Goal: Information Seeking & Learning: Learn about a topic

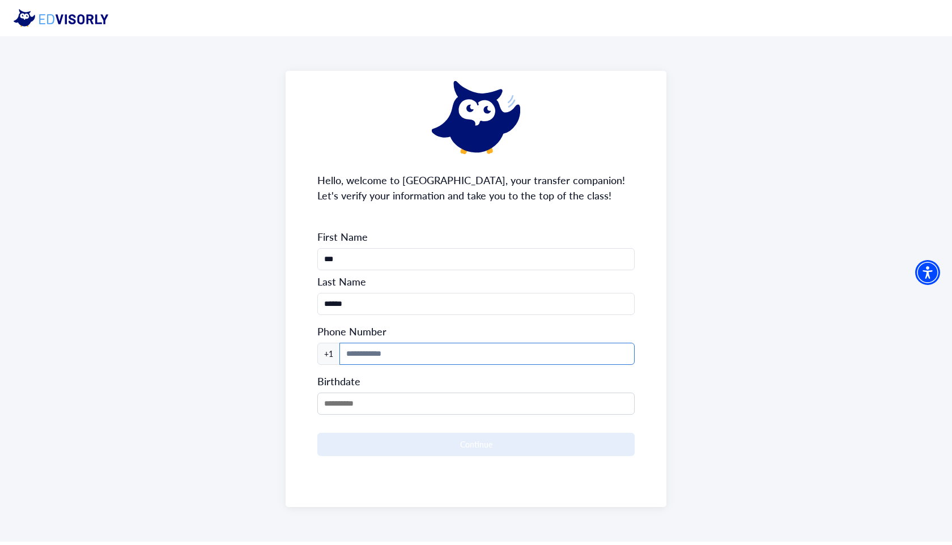
click at [400, 360] on input at bounding box center [486, 354] width 295 height 22
type input "**********"
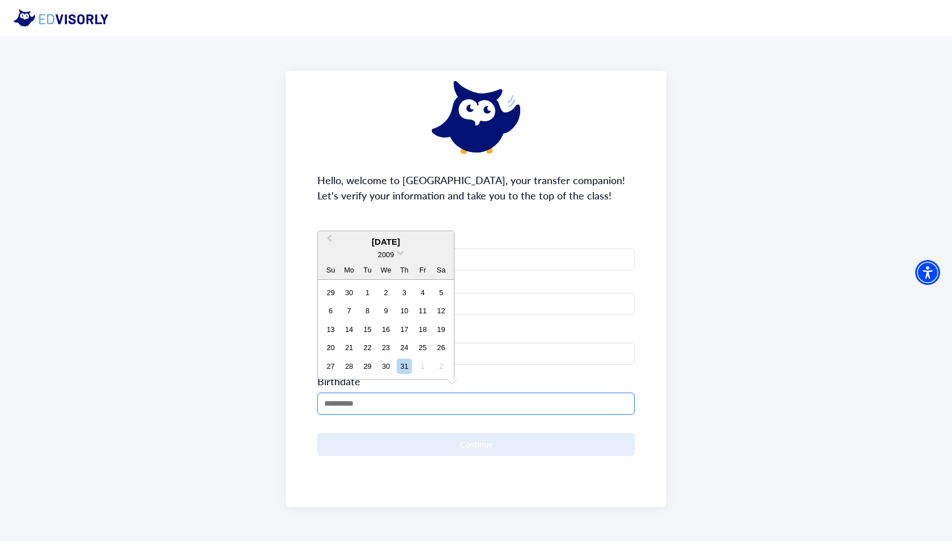
click at [371, 410] on input "MM/DD/YYYY" at bounding box center [475, 404] width 317 height 22
click at [401, 252] on span at bounding box center [400, 251] width 7 height 7
click at [393, 297] on div "2005" at bounding box center [385, 299] width 67 height 11
click at [329, 236] on span "Previous Month" at bounding box center [329, 240] width 0 height 17
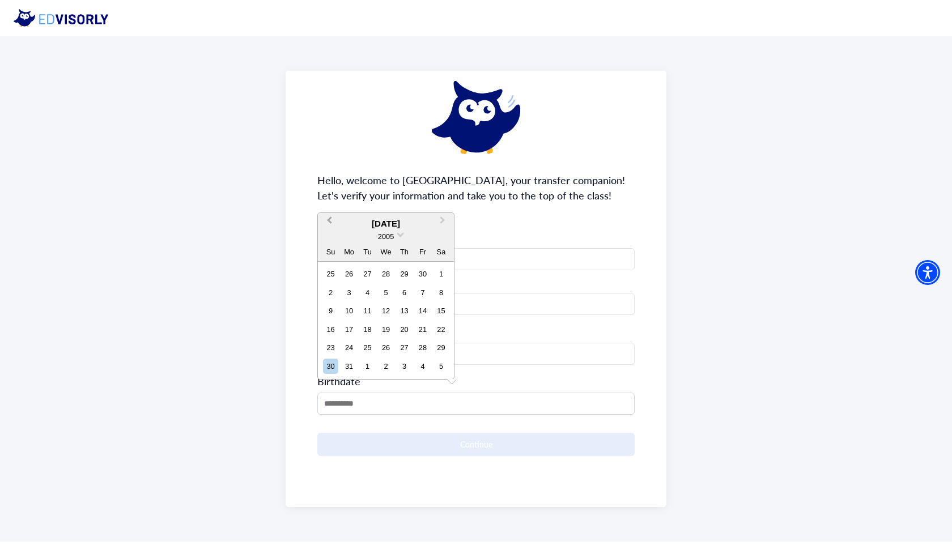
click at [329, 236] on div "2005" at bounding box center [386, 237] width 136 height 12
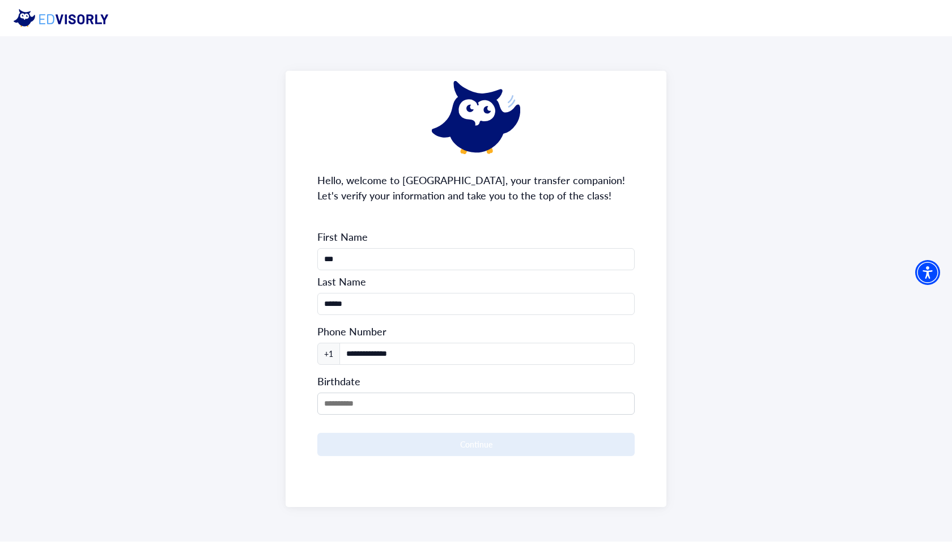
click at [330, 211] on div "**********" at bounding box center [475, 289] width 381 height 436
click at [364, 396] on input "MM/DD/YYYY" at bounding box center [475, 404] width 317 height 22
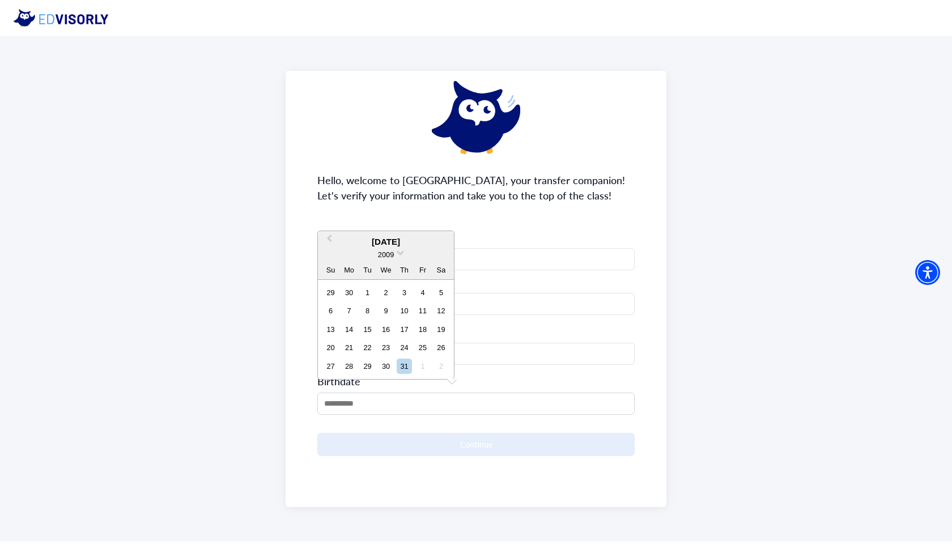
click at [387, 246] on div "[DATE]" at bounding box center [386, 242] width 136 height 13
click at [393, 257] on span "2009" at bounding box center [386, 254] width 16 height 8
click at [394, 297] on div "2005" at bounding box center [385, 299] width 67 height 11
click at [364, 241] on div "[DATE]" at bounding box center [386, 242] width 136 height 13
click at [327, 236] on button "Previous Month" at bounding box center [328, 241] width 18 height 18
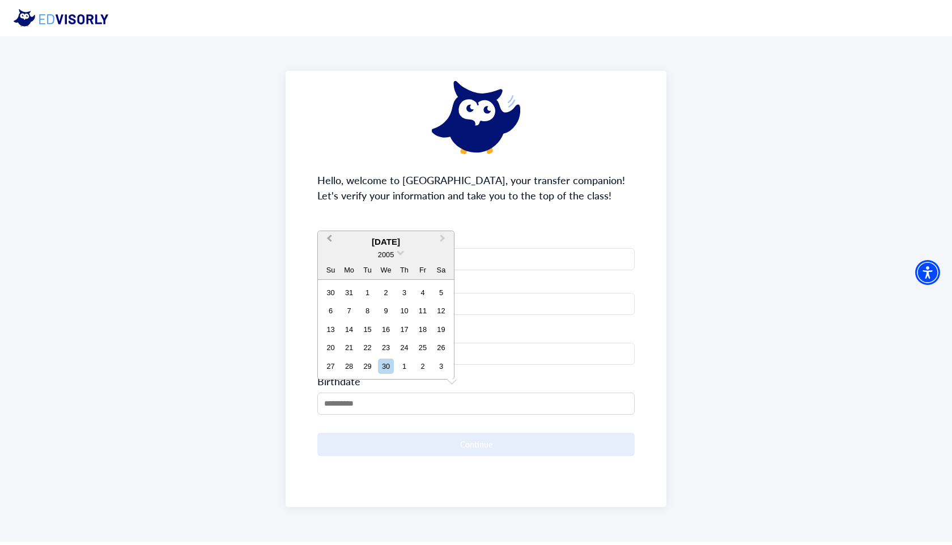
click at [329, 239] on span "Previous Month" at bounding box center [329, 240] width 0 height 17
click at [329, 219] on span "Previous Month" at bounding box center [329, 222] width 0 height 17
click at [329, 240] on span "Previous Month" at bounding box center [329, 240] width 0 height 17
click at [329, 238] on span "Previous Month" at bounding box center [329, 240] width 0 height 17
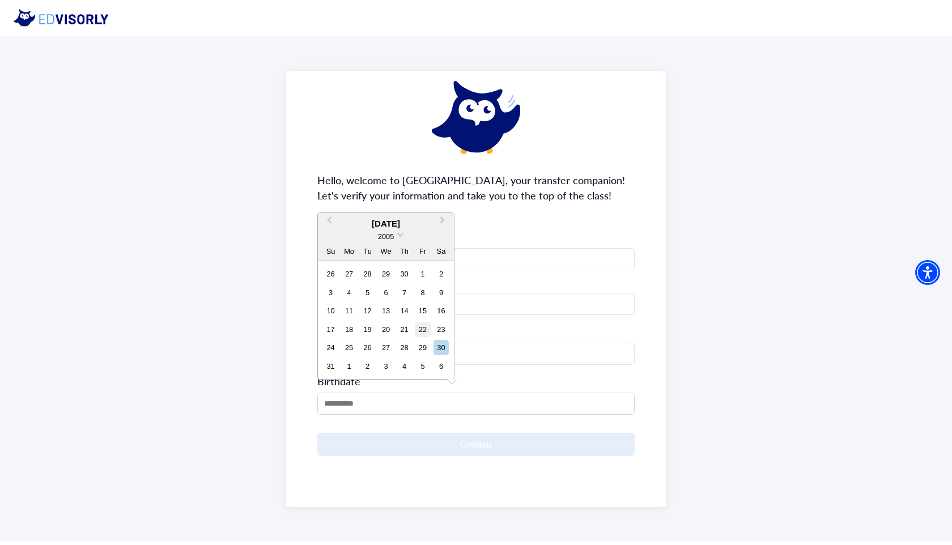
click at [422, 329] on div "22" at bounding box center [422, 329] width 15 height 15
type input "**********"
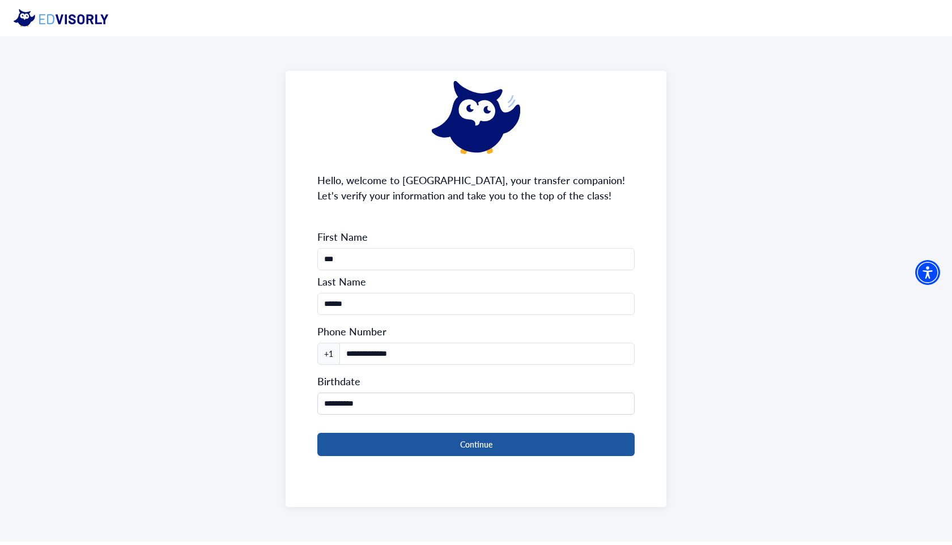
click at [400, 448] on button "Continue" at bounding box center [475, 444] width 317 height 23
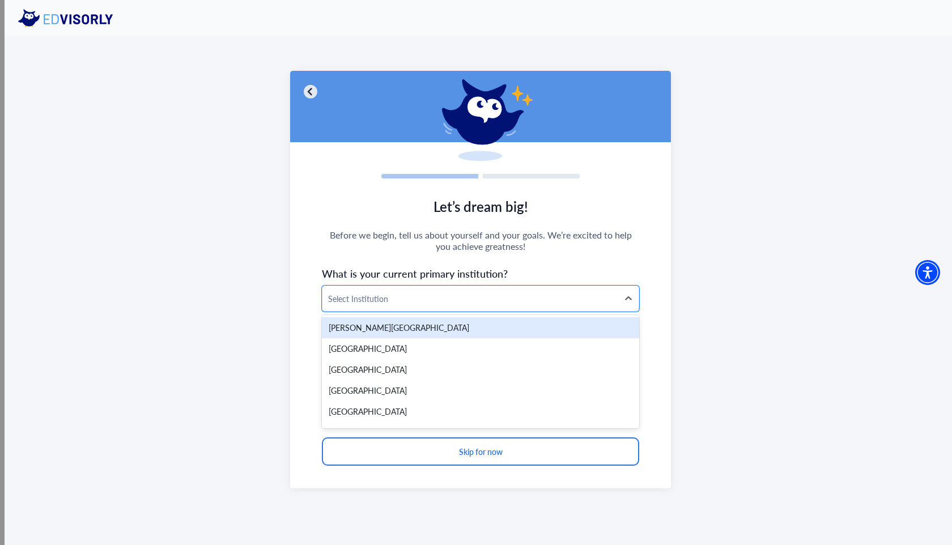
click at [431, 301] on div at bounding box center [470, 299] width 284 height 14
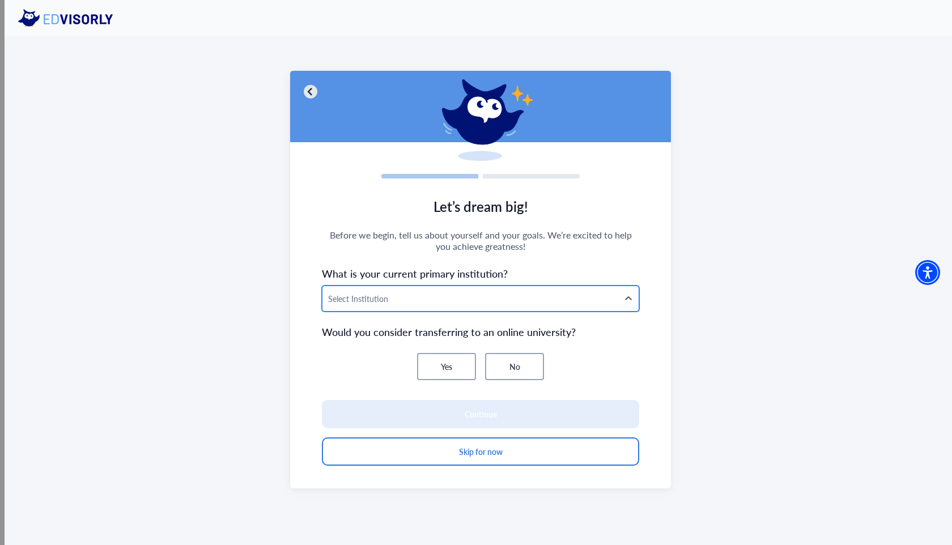
click at [431, 302] on div at bounding box center [470, 299] width 284 height 14
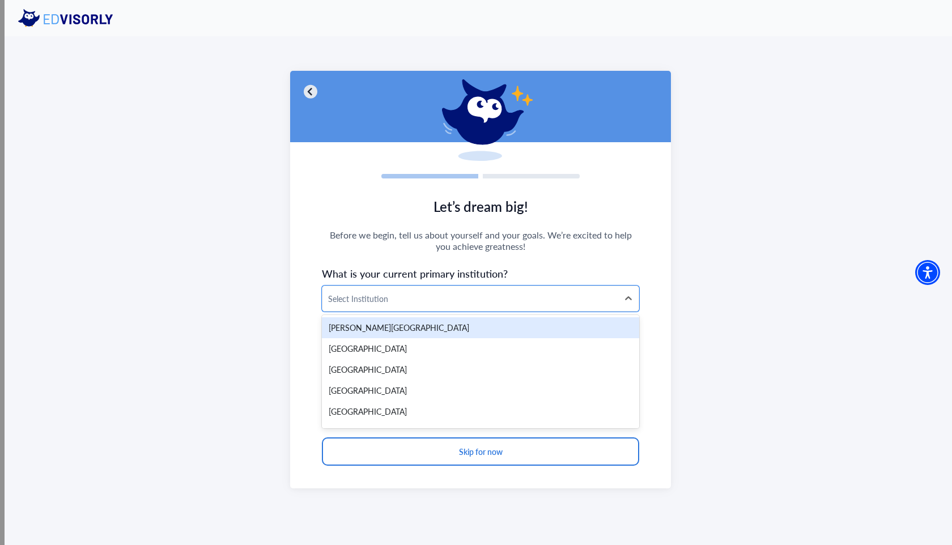
click at [429, 274] on span "What is your current primary institution?" at bounding box center [480, 273] width 317 height 15
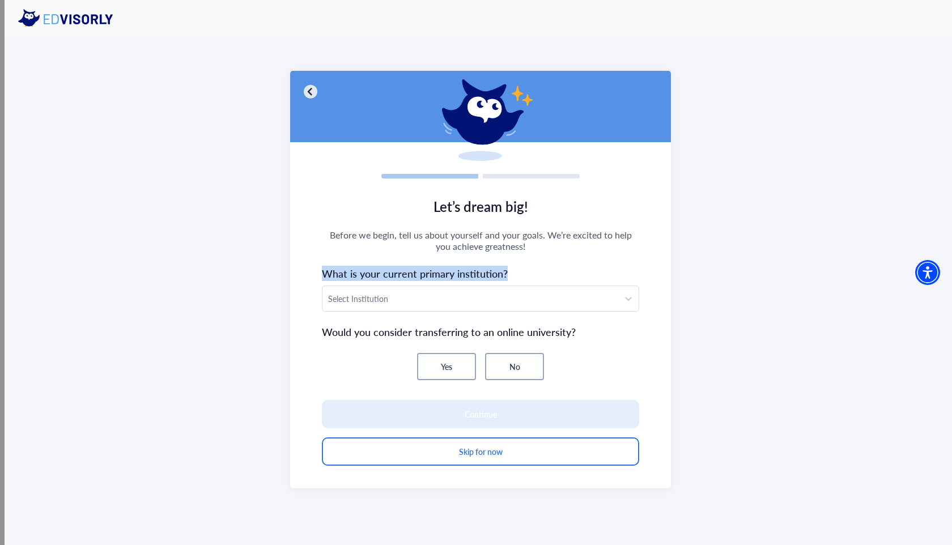
drag, startPoint x: 318, startPoint y: 276, endPoint x: 549, endPoint y: 280, distance: 231.1
click at [549, 280] on section "Let’s dream big! Before we begin, tell us about yourself and your goals. We’re …" at bounding box center [480, 337] width 381 height 301
copy span "What is your current primary institution?"
click at [457, 297] on div at bounding box center [470, 299] width 284 height 14
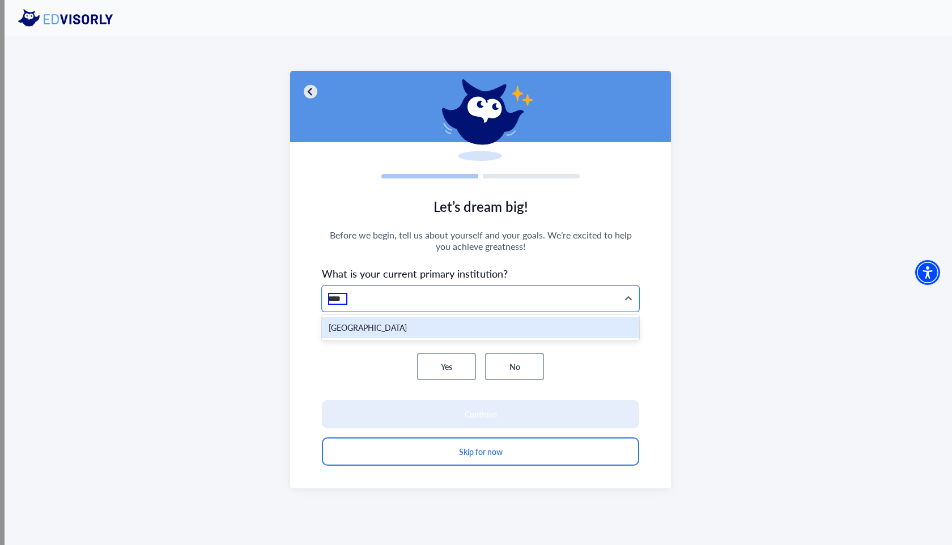
type input "*****"
click at [385, 325] on div "[GEOGRAPHIC_DATA]" at bounding box center [480, 327] width 317 height 21
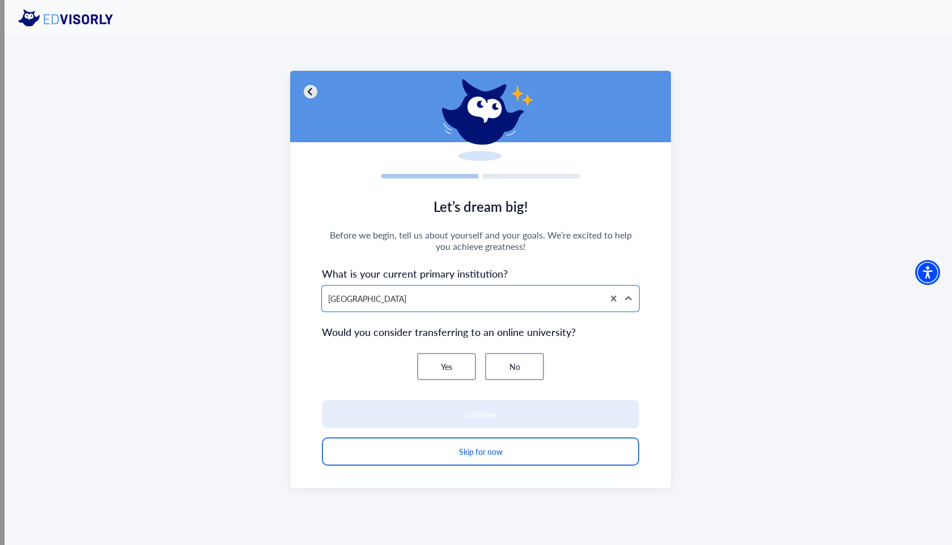
click at [498, 374] on button "No" at bounding box center [514, 366] width 59 height 27
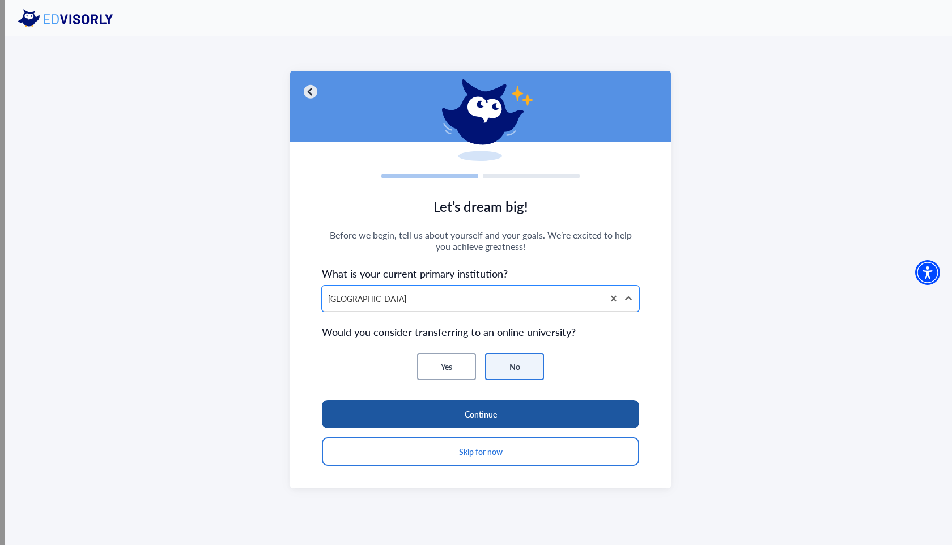
click at [489, 407] on button "Continue" at bounding box center [480, 414] width 317 height 28
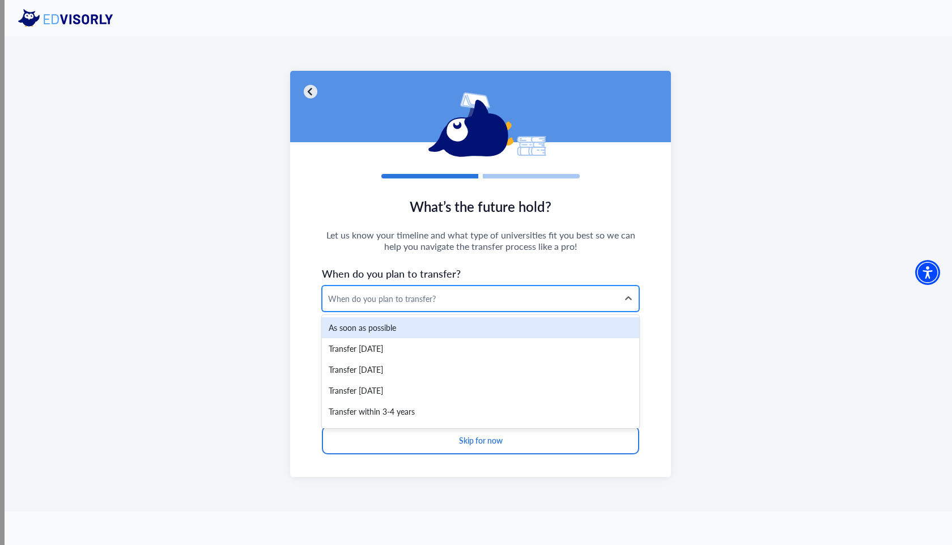
click at [406, 292] on div "When do you plan to transfer?" at bounding box center [470, 298] width 296 height 25
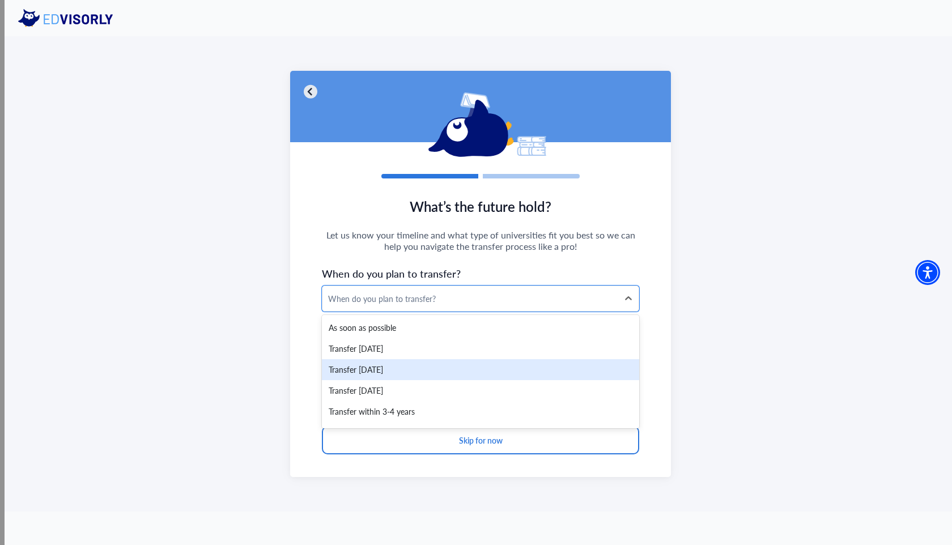
click at [395, 371] on div "Transfer [DATE]" at bounding box center [480, 369] width 317 height 21
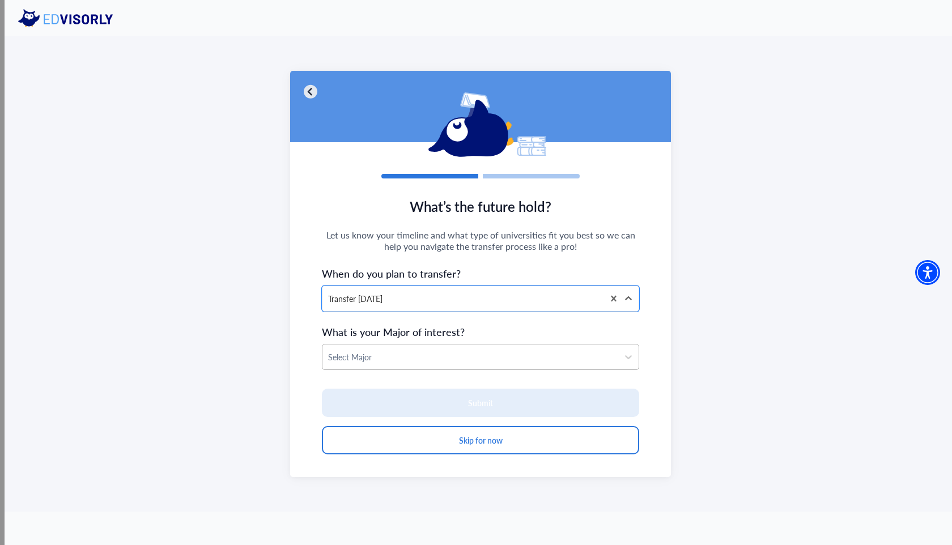
click at [391, 362] on div at bounding box center [470, 357] width 284 height 14
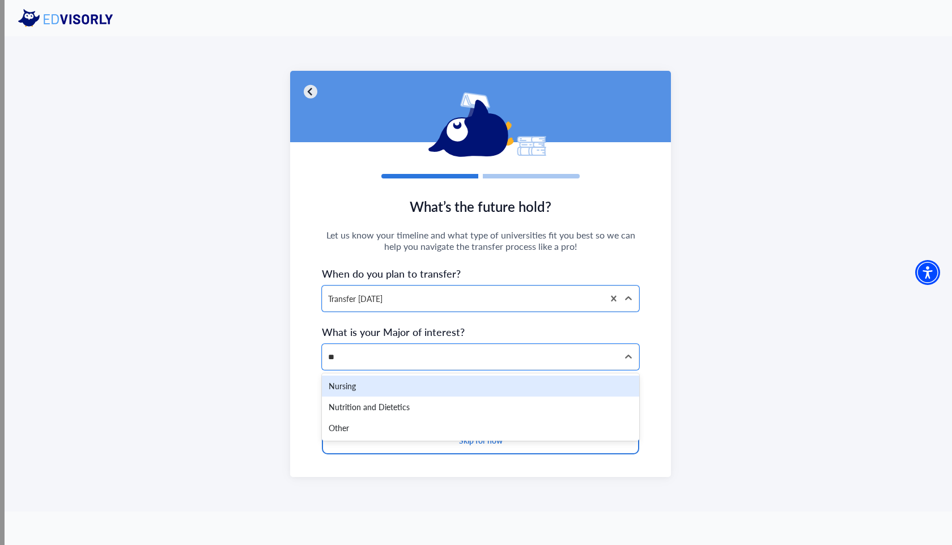
type input "***"
click at [350, 390] on div "Nursing" at bounding box center [480, 386] width 317 height 21
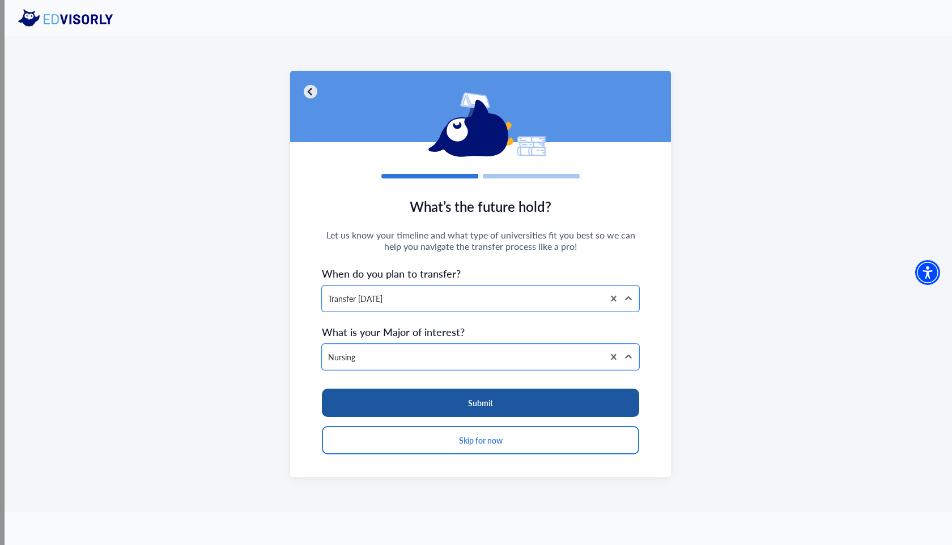
click at [368, 402] on button "Submit" at bounding box center [480, 403] width 317 height 28
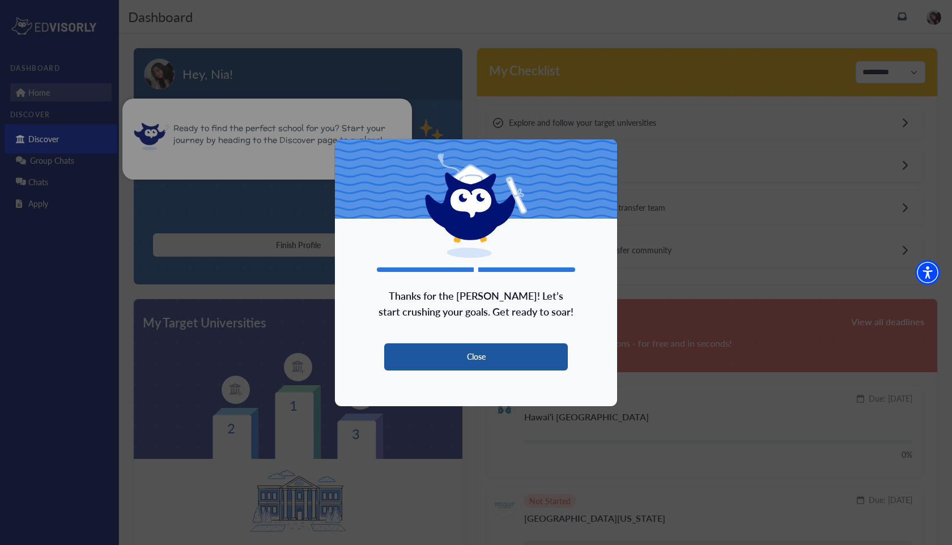
click at [427, 356] on button "Close" at bounding box center [476, 356] width 184 height 27
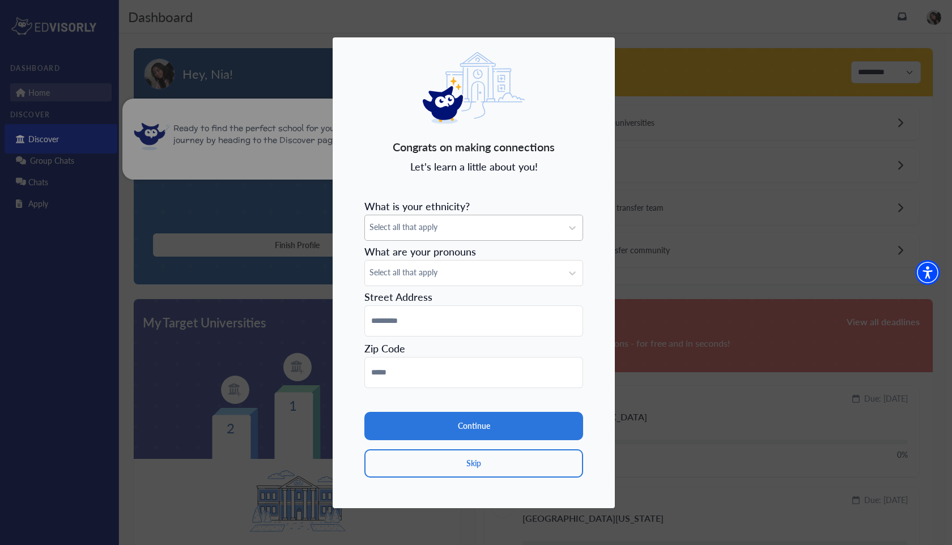
click at [420, 224] on span "Select all that apply" at bounding box center [463, 227] width 188 height 12
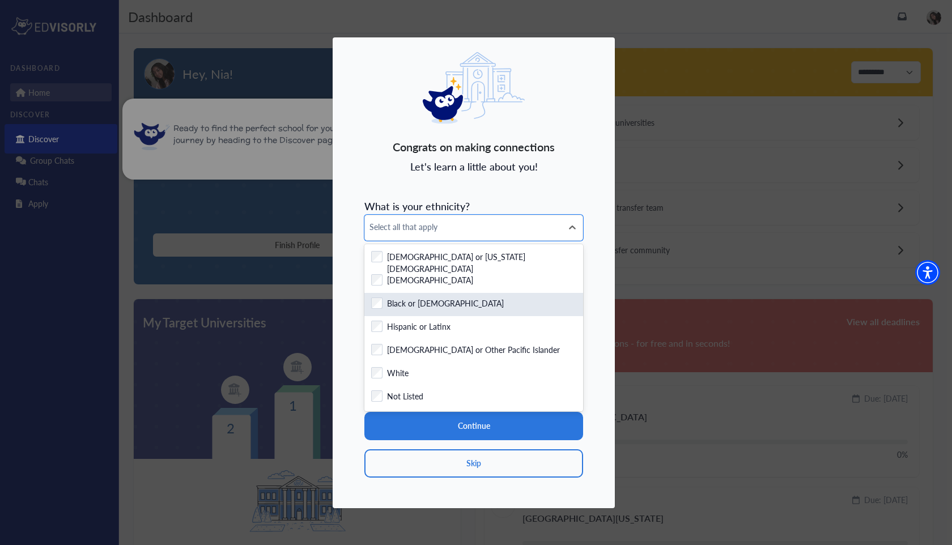
click at [404, 309] on label "Black or [DEMOGRAPHIC_DATA]" at bounding box center [445, 304] width 117 height 14
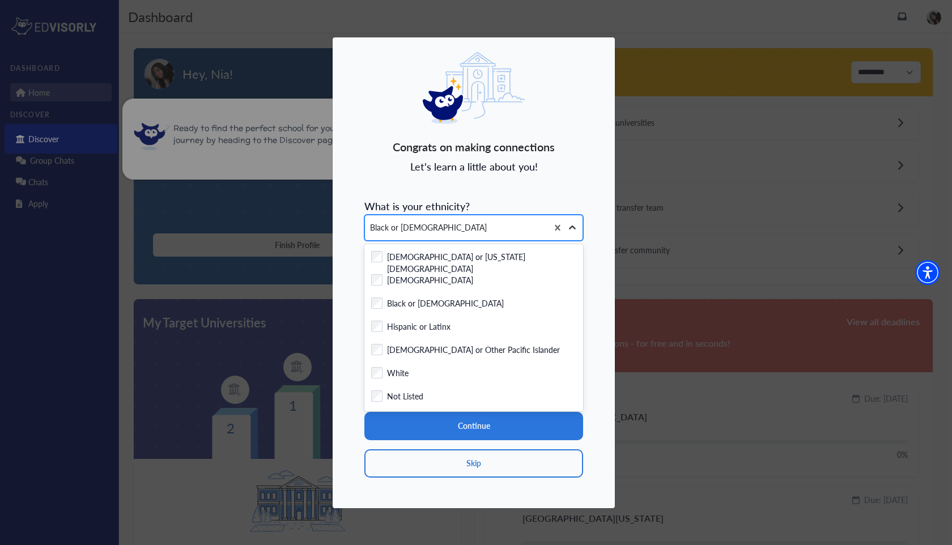
click at [570, 224] on icon at bounding box center [571, 227] width 11 height 11
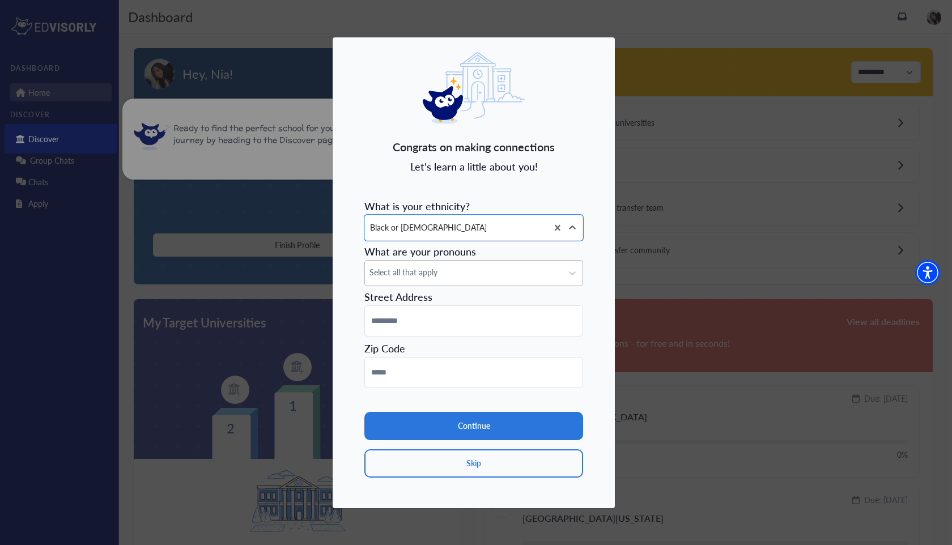
click at [499, 278] on div "Select all that apply" at bounding box center [463, 273] width 197 height 25
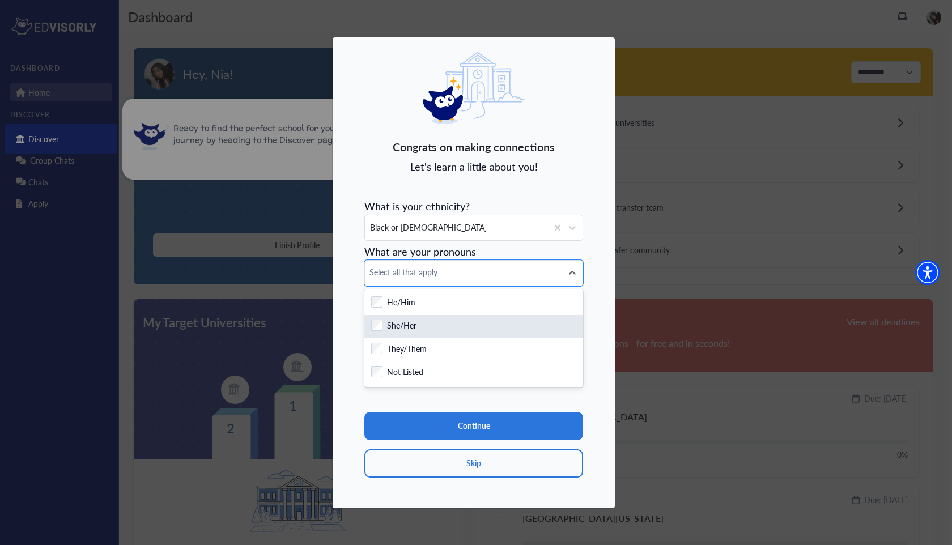
click at [462, 319] on div "Checkbox field She/Her" at bounding box center [473, 326] width 205 height 14
click at [574, 270] on icon at bounding box center [571, 272] width 11 height 11
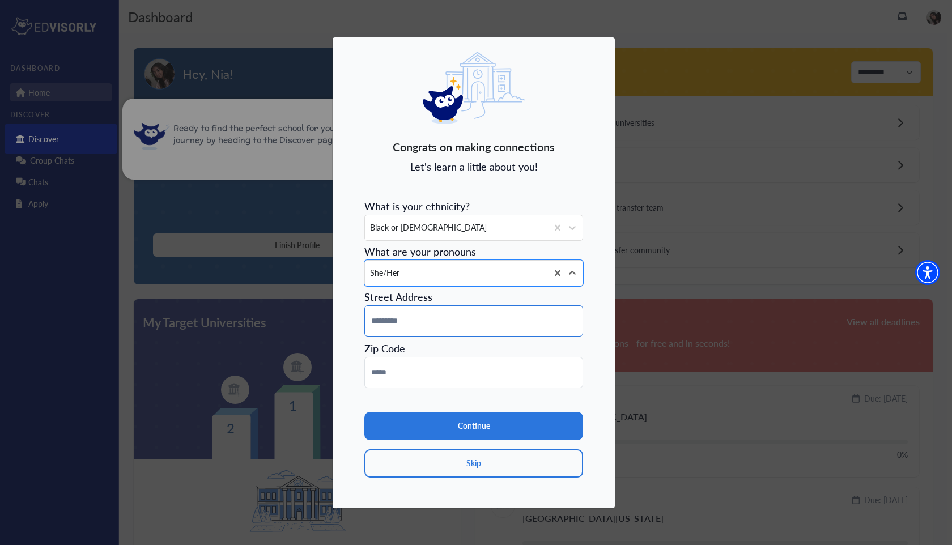
click at [500, 312] on input at bounding box center [473, 320] width 219 height 31
type input "**********"
click at [457, 377] on input "**********" at bounding box center [473, 372] width 219 height 31
type input "*****"
click at [353, 395] on div "**********" at bounding box center [473, 273] width 283 height 472
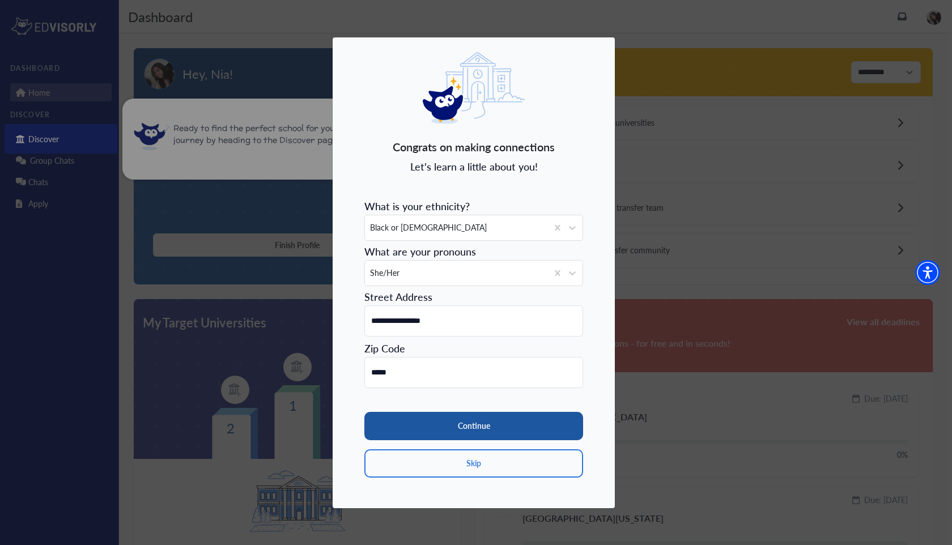
click at [411, 429] on button "Continue" at bounding box center [473, 426] width 219 height 28
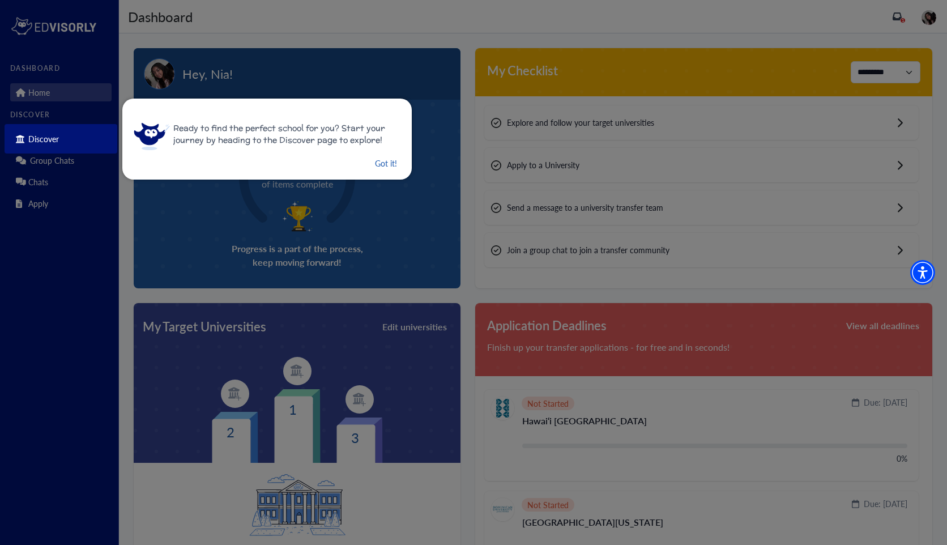
click at [381, 161] on button "Got it!" at bounding box center [386, 163] width 24 height 14
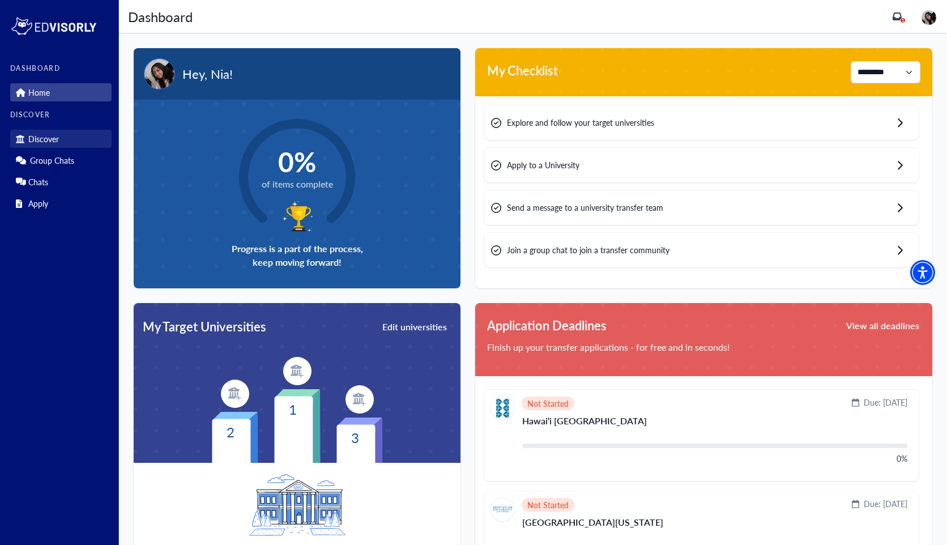
click at [59, 145] on link "Discover" at bounding box center [60, 139] width 101 height 18
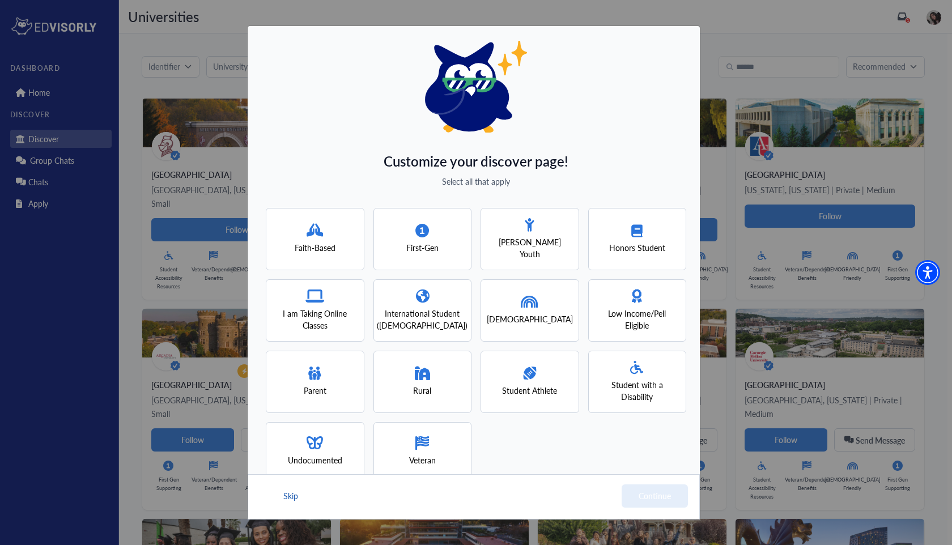
click at [288, 494] on button "Skip" at bounding box center [290, 495] width 17 height 23
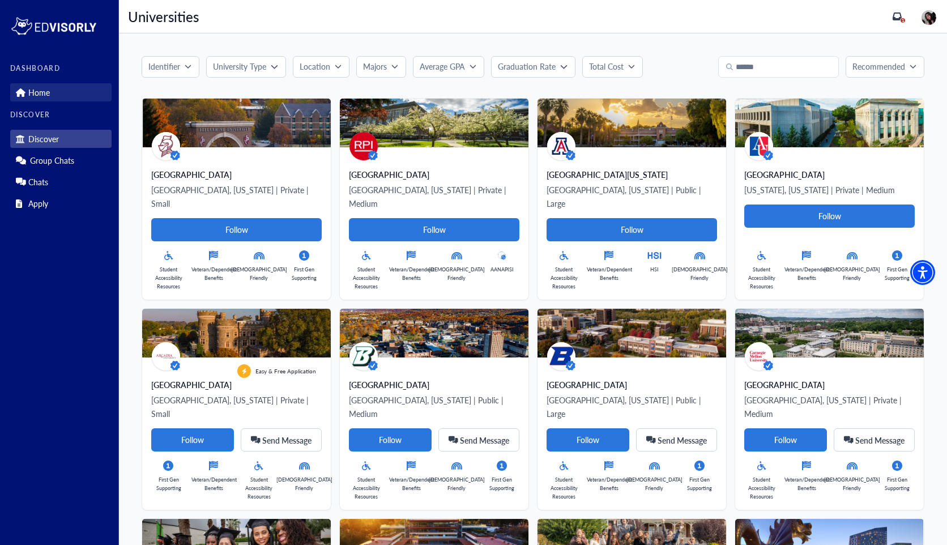
click at [41, 93] on p "Home" at bounding box center [39, 93] width 22 height 10
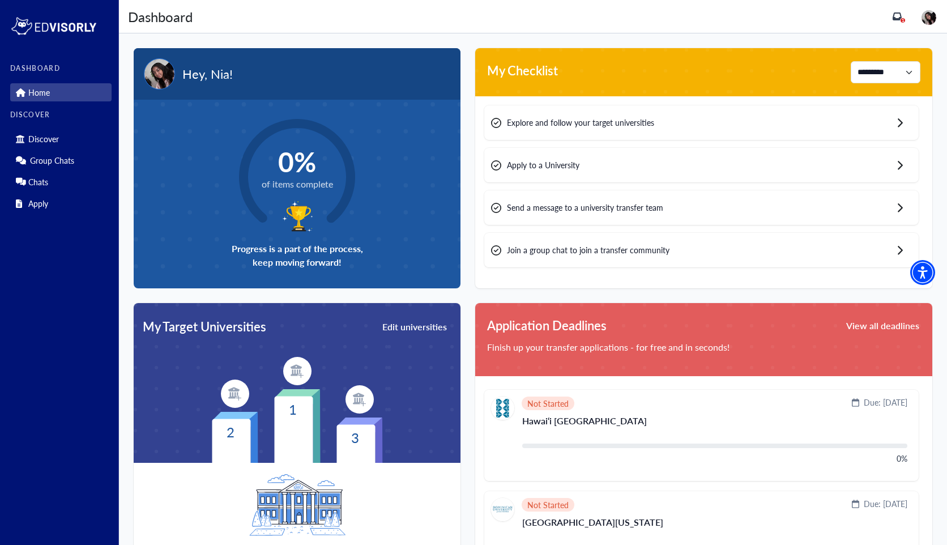
click at [300, 191] on circle at bounding box center [296, 176] width 151 height 151
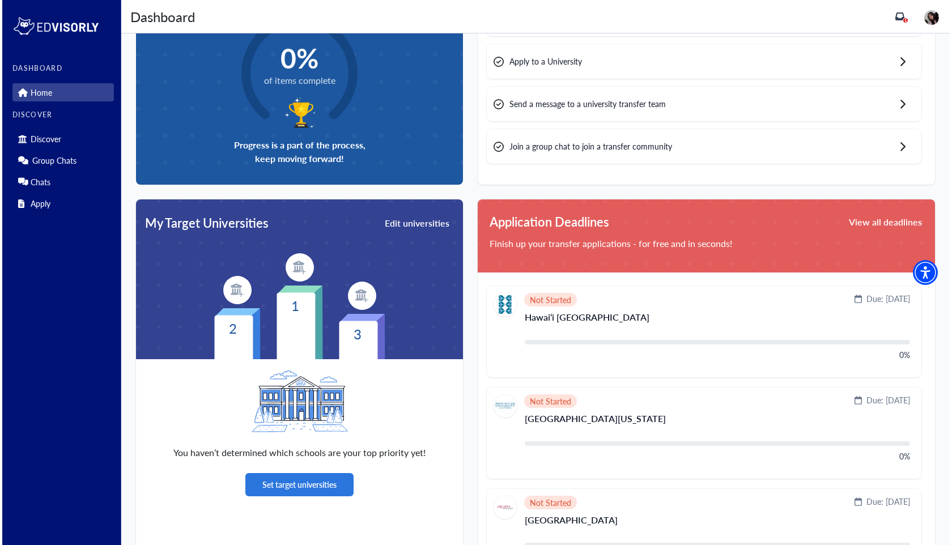
scroll to position [118, 0]
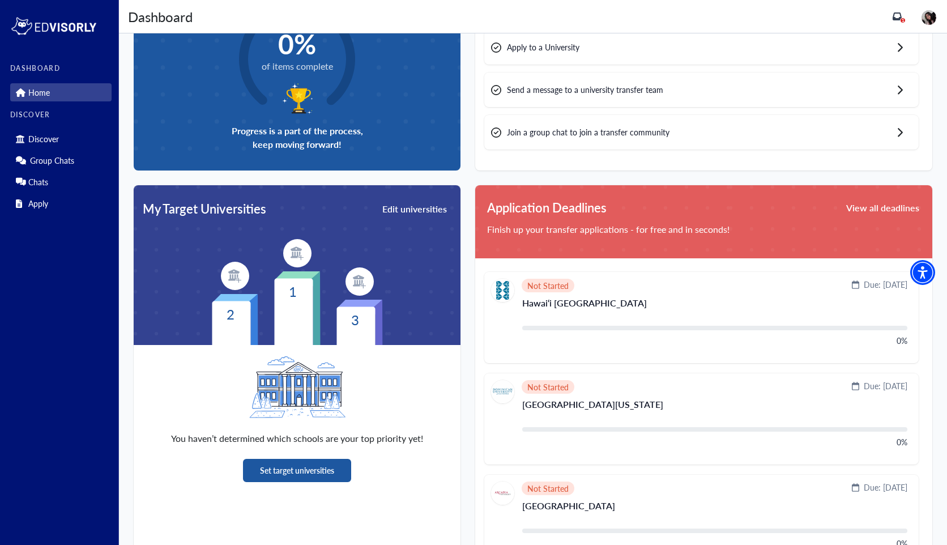
click at [299, 464] on button "Set target universities" at bounding box center [297, 470] width 108 height 23
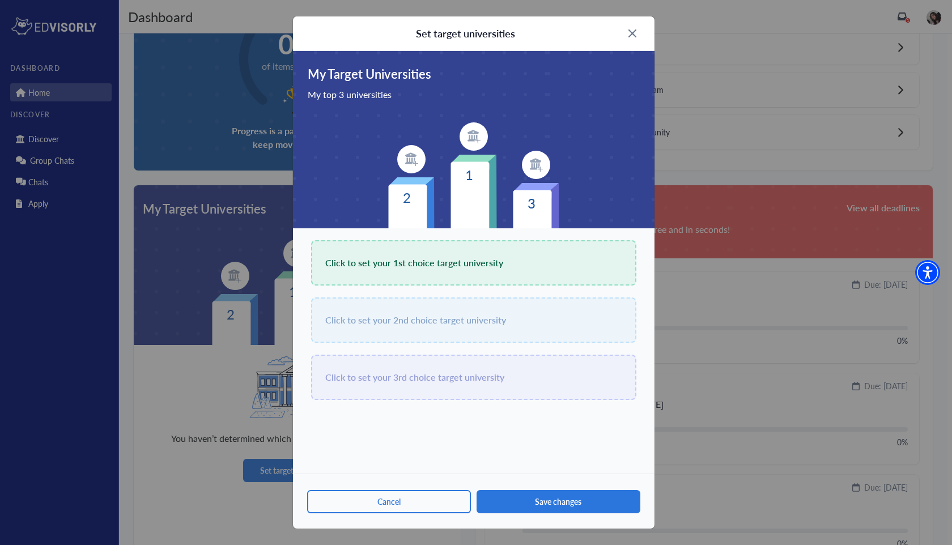
click at [444, 262] on span "Click to set your 1st choice target university" at bounding box center [414, 263] width 178 height 16
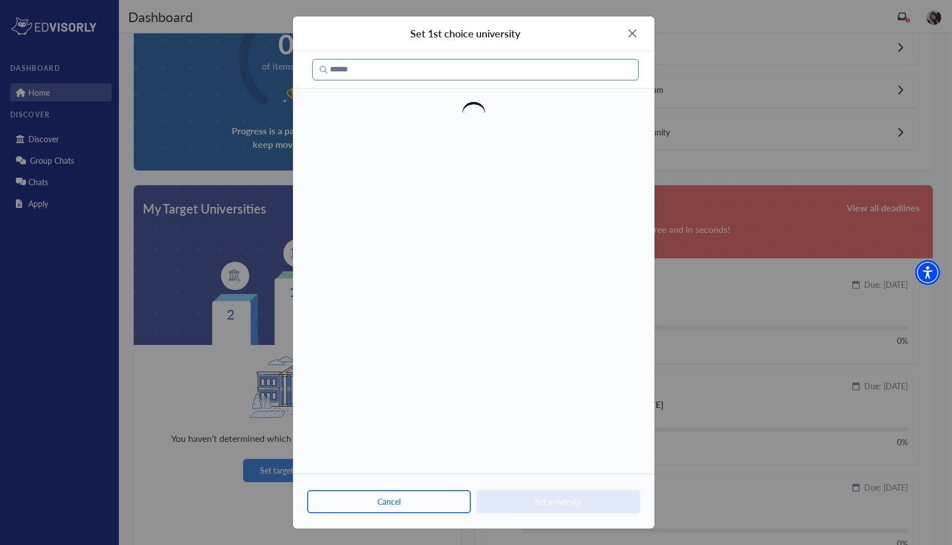
click at [394, 76] on input "Search" at bounding box center [475, 70] width 326 height 22
drag, startPoint x: 407, startPoint y: 73, endPoint x: 287, endPoint y: 73, distance: 120.7
click at [287, 73] on div "**********" at bounding box center [476, 272] width 952 height 545
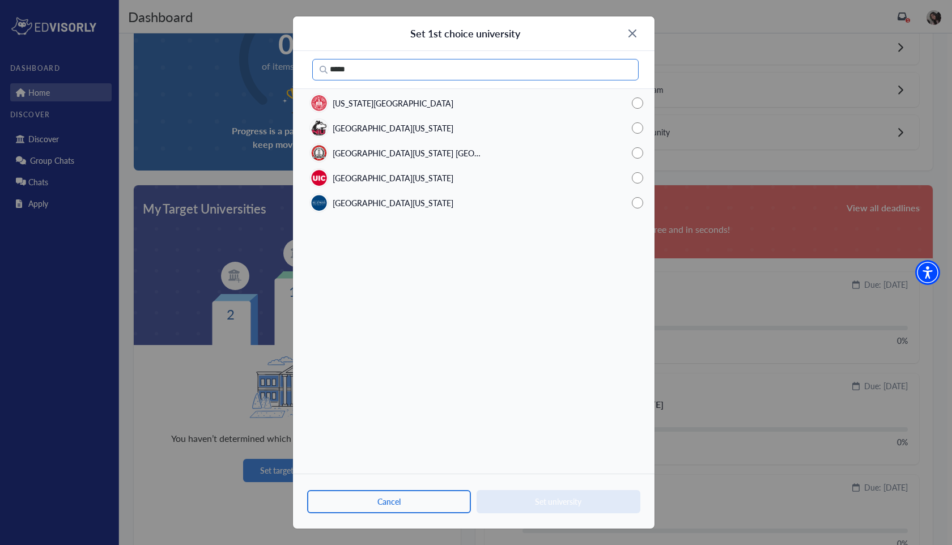
type input "*****"
click at [360, 103] on span "[US_STATE][GEOGRAPHIC_DATA]" at bounding box center [393, 103] width 121 height 12
click at [542, 509] on button "Set university" at bounding box center [558, 501] width 164 height 23
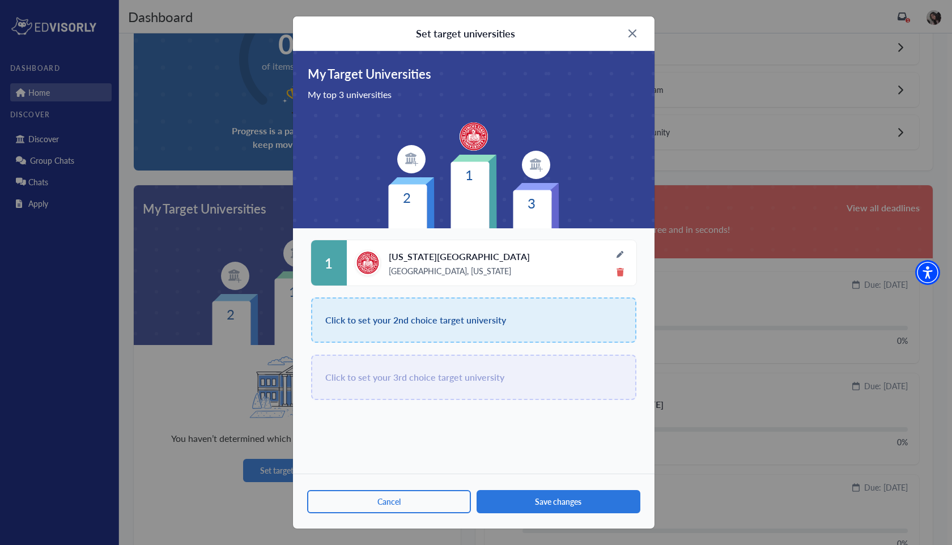
click at [439, 392] on div "Click to set your 3rd choice target university" at bounding box center [473, 377] width 325 height 45
click at [423, 320] on span "Click to set your 2nd choice target university" at bounding box center [415, 320] width 181 height 16
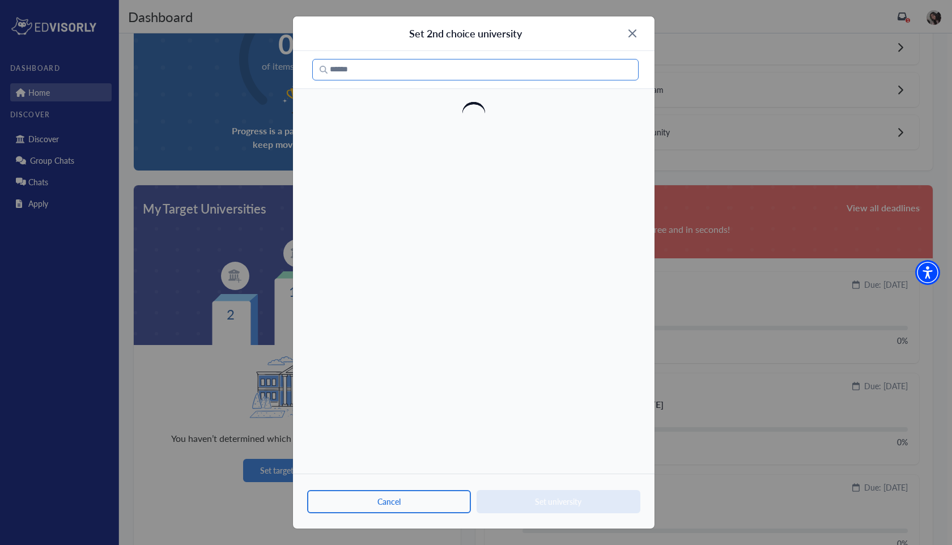
click at [391, 77] on input "Search" at bounding box center [475, 70] width 326 height 22
type input "*"
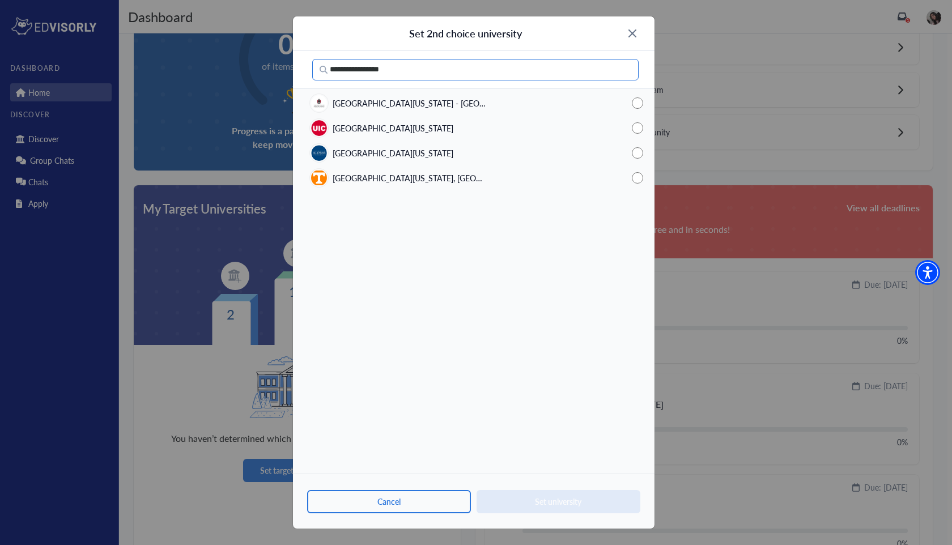
type input "**********"
click at [406, 131] on span "[GEOGRAPHIC_DATA][US_STATE]" at bounding box center [393, 128] width 121 height 12
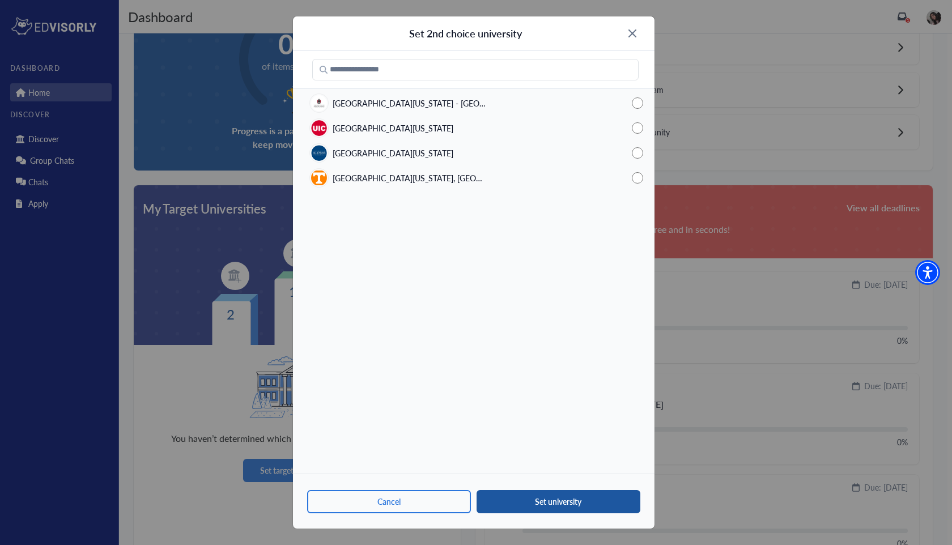
click at [539, 501] on button "Set university" at bounding box center [558, 501] width 164 height 23
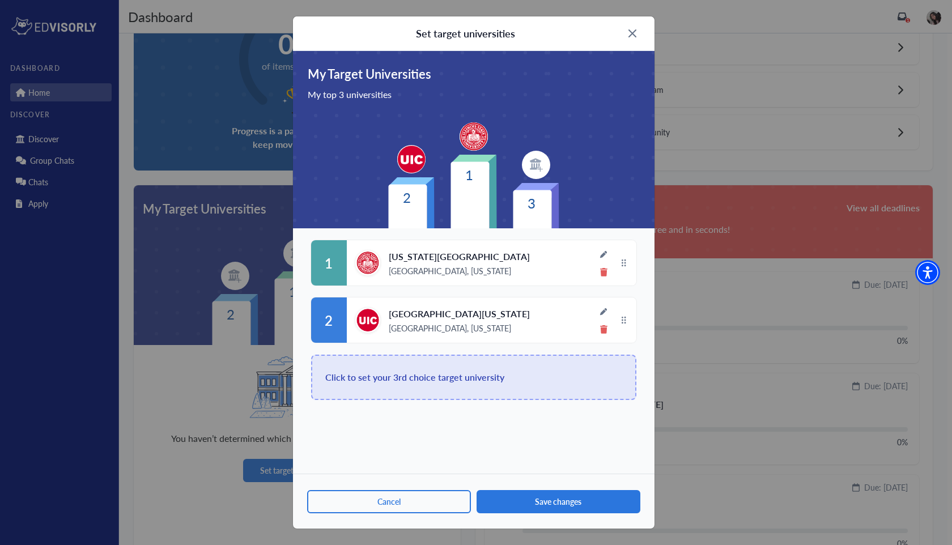
click at [454, 374] on span "Click to set your 3rd choice target university" at bounding box center [414, 377] width 179 height 16
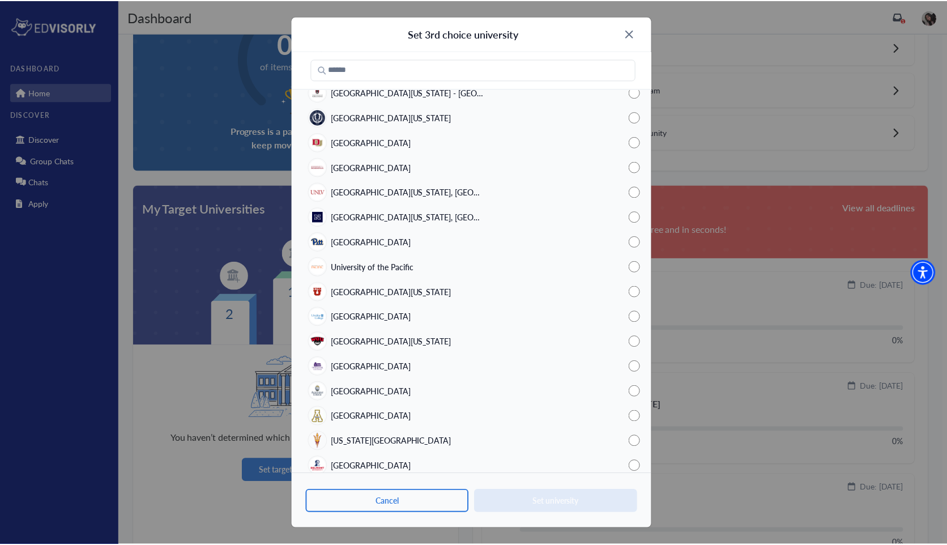
scroll to position [1080, 0]
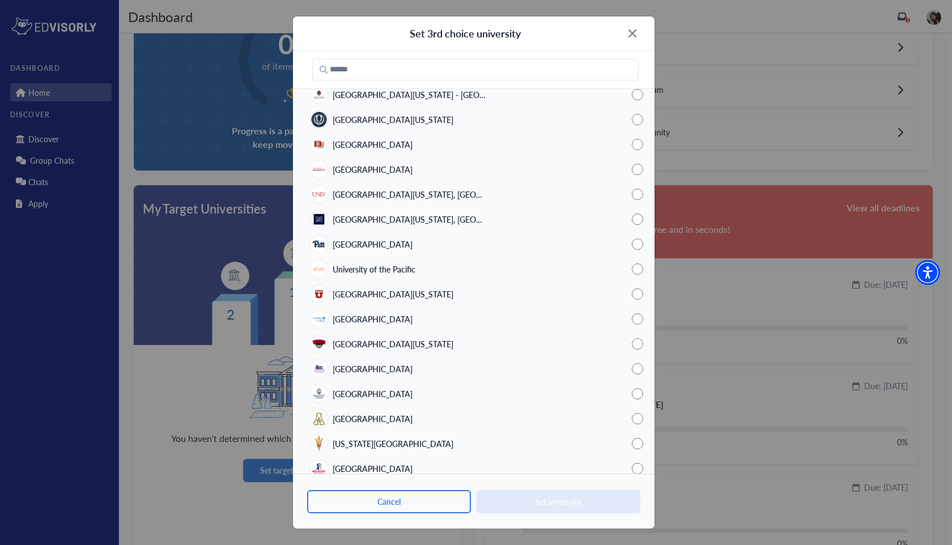
click at [635, 31] on img at bounding box center [632, 33] width 8 height 8
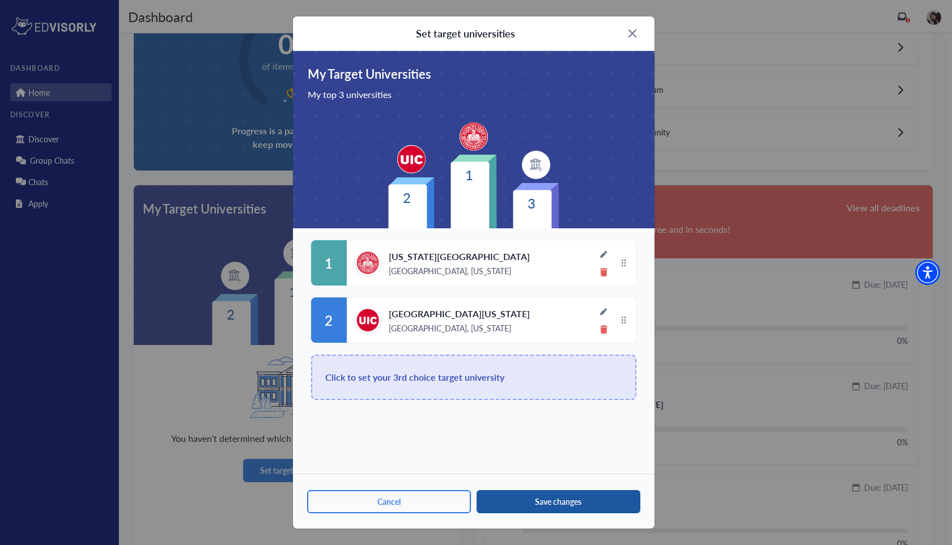
click at [519, 508] on button "Save changes" at bounding box center [558, 501] width 164 height 23
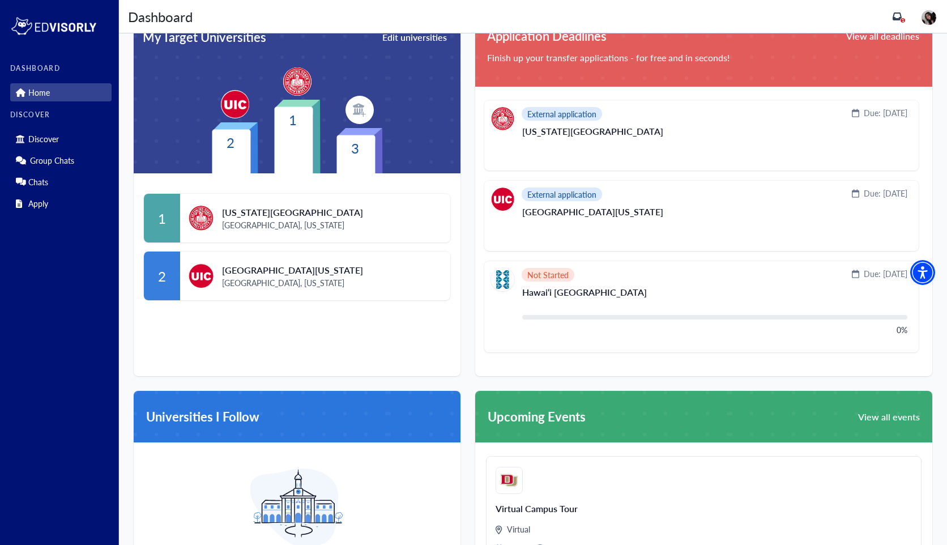
scroll to position [0, 0]
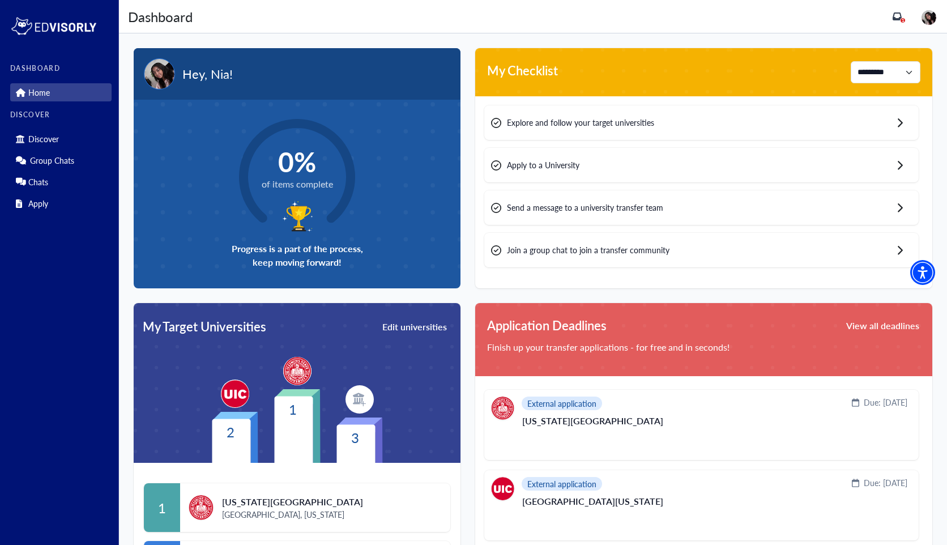
click at [654, 127] on div "Explore and follow your target universities" at bounding box center [701, 122] width 434 height 35
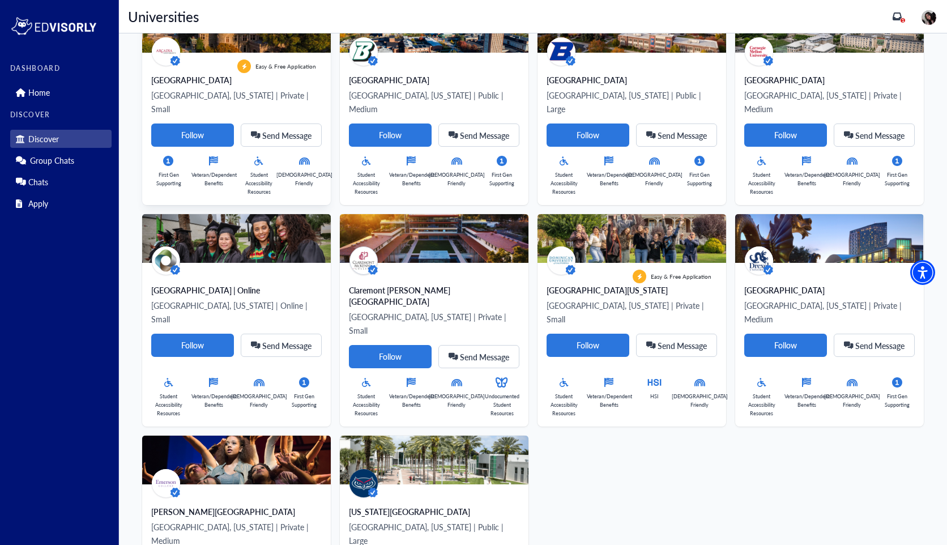
scroll to position [395, 0]
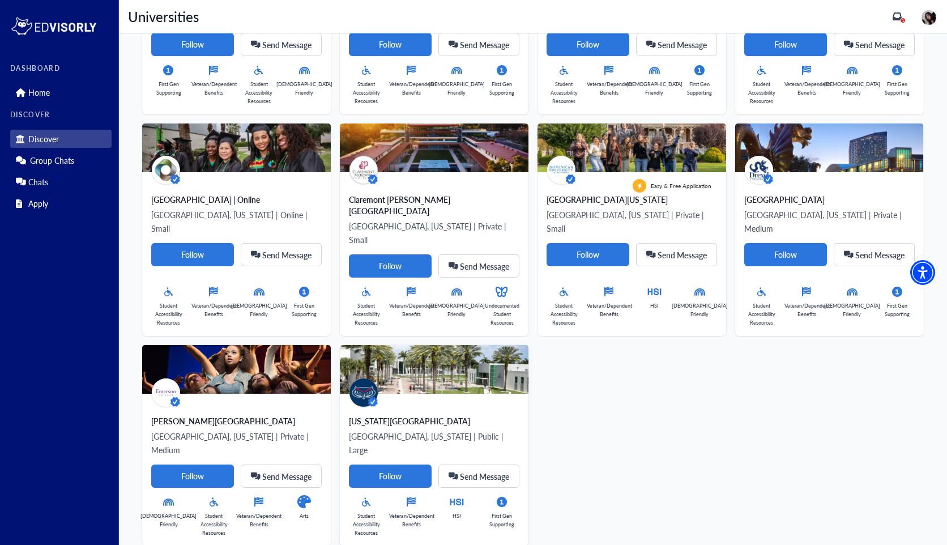
click at [369, 397] on icon at bounding box center [373, 402] width 10 height 10
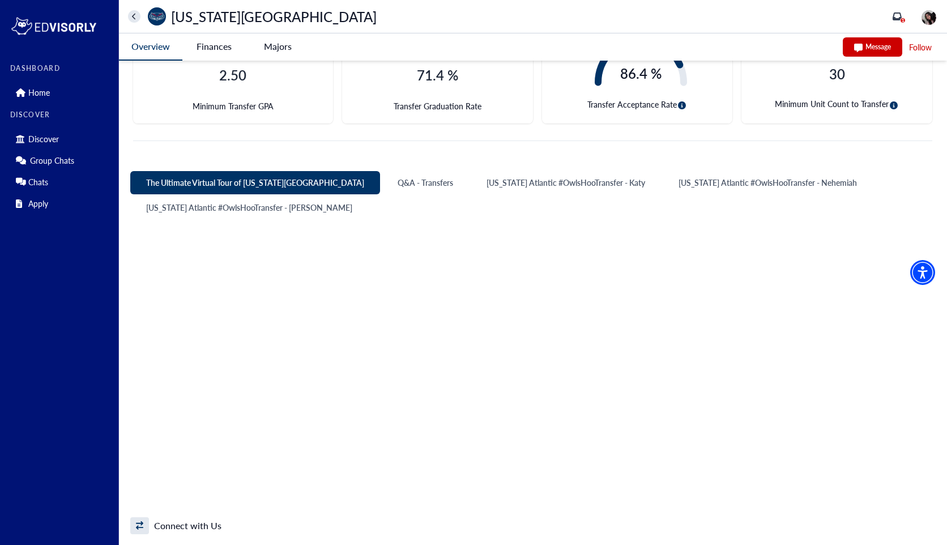
scroll to position [342, 0]
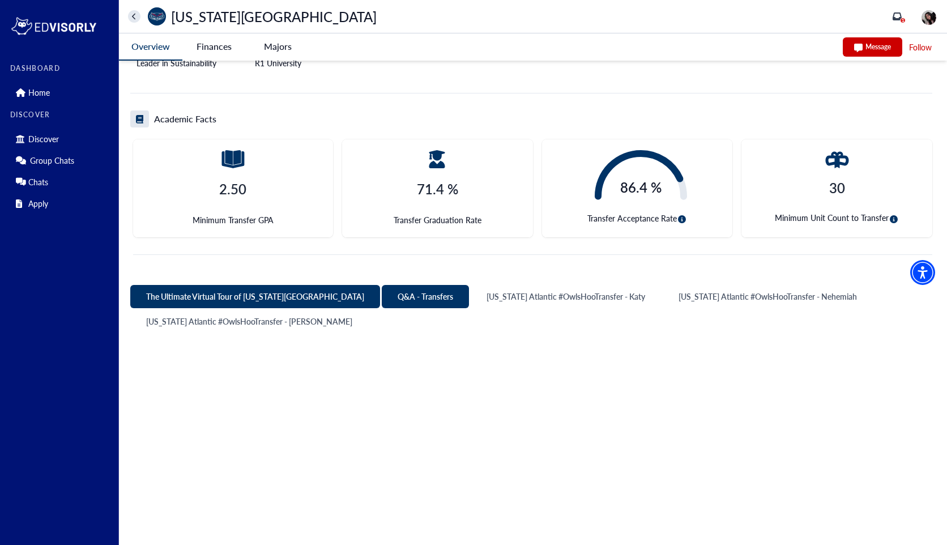
click at [403, 296] on button "Q&A - Transfers" at bounding box center [425, 296] width 87 height 23
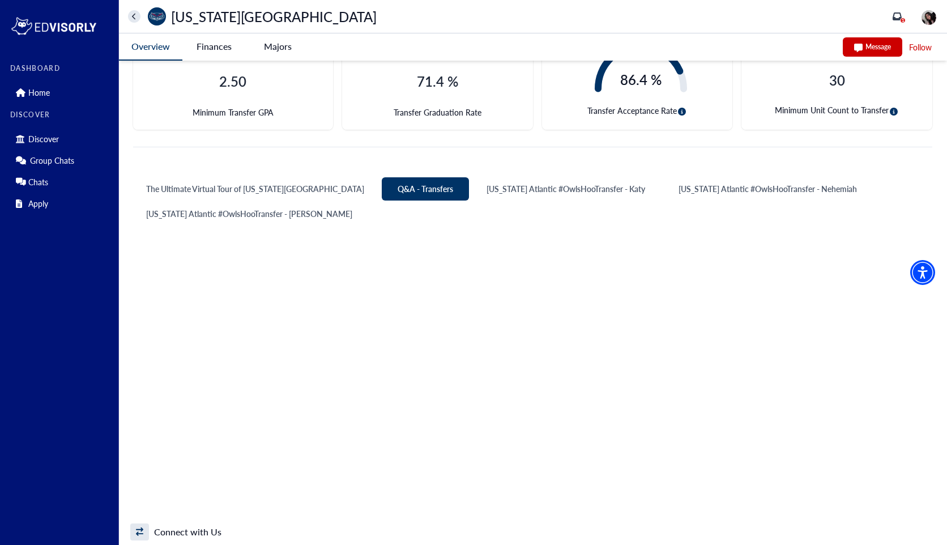
scroll to position [461, 0]
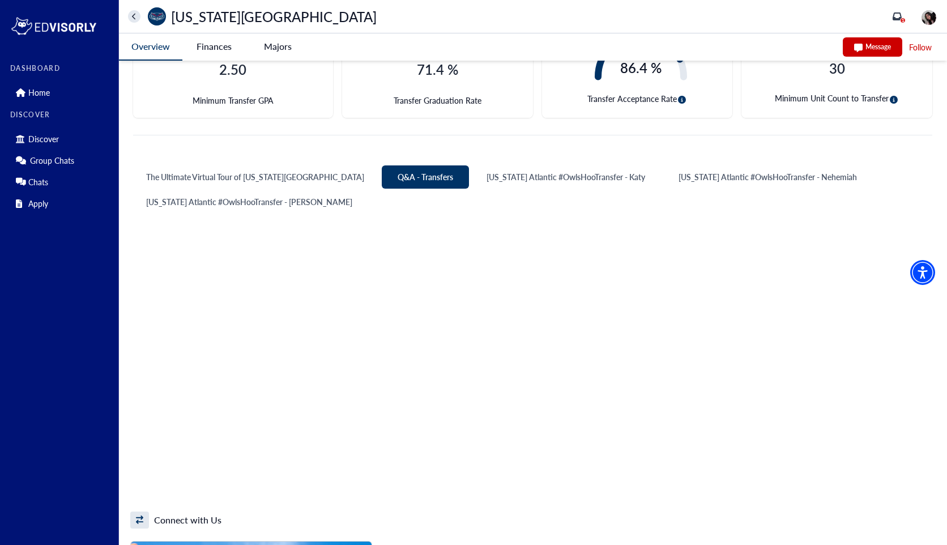
click at [382, 171] on button "Q&A - Transfers" at bounding box center [425, 176] width 87 height 23
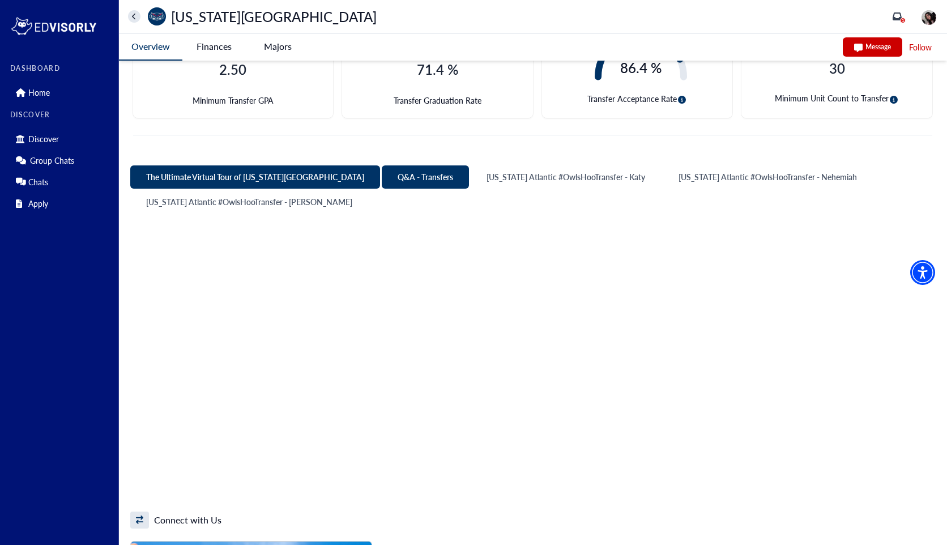
click at [319, 175] on button "The Ultimate Virtual Tour of [US_STATE][GEOGRAPHIC_DATA]" at bounding box center [255, 176] width 250 height 23
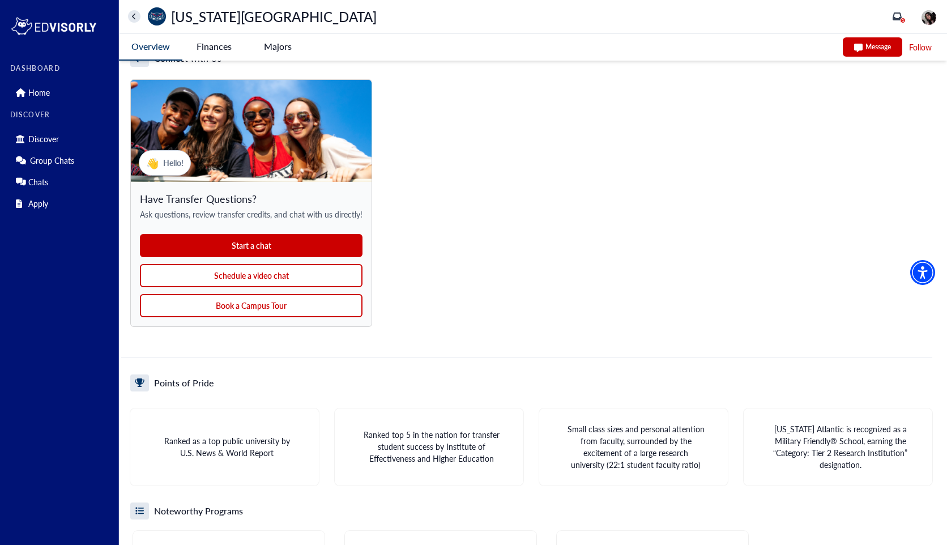
scroll to position [628, 0]
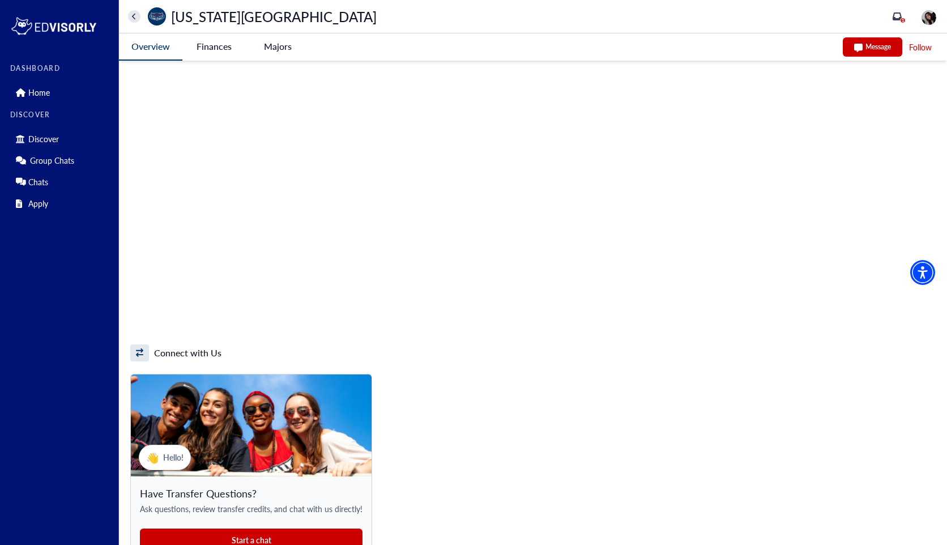
click at [229, 42] on University-tag "Finances" at bounding box center [213, 46] width 63 height 26
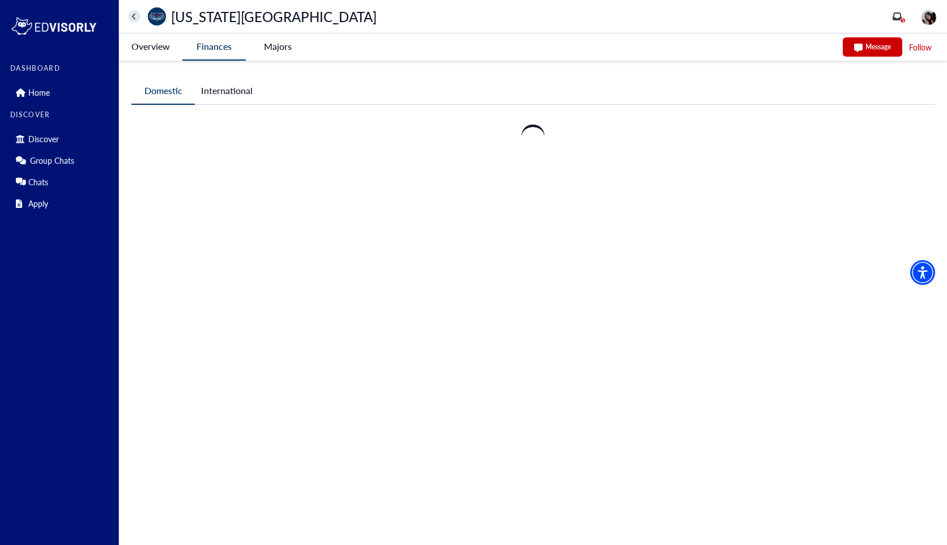
scroll to position [0, 0]
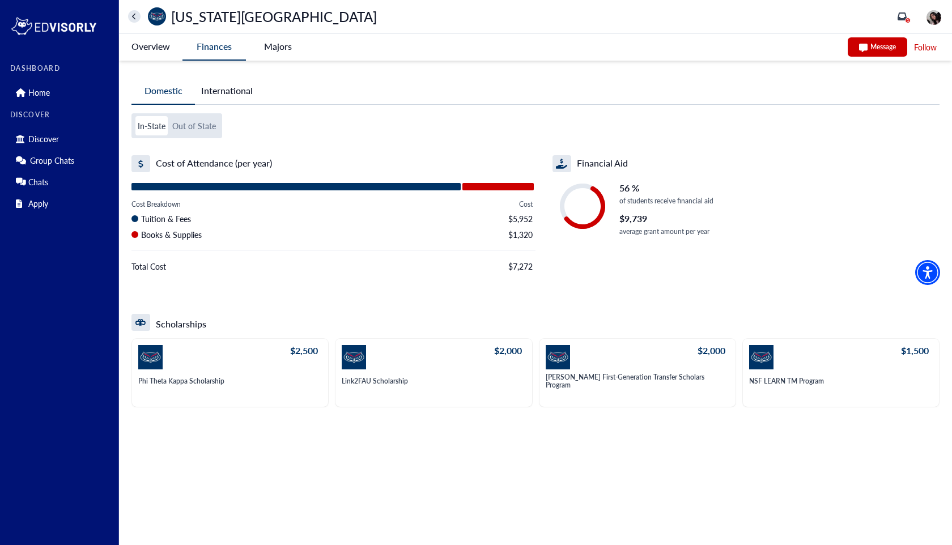
click at [182, 122] on button "Out of State" at bounding box center [194, 125] width 48 height 19
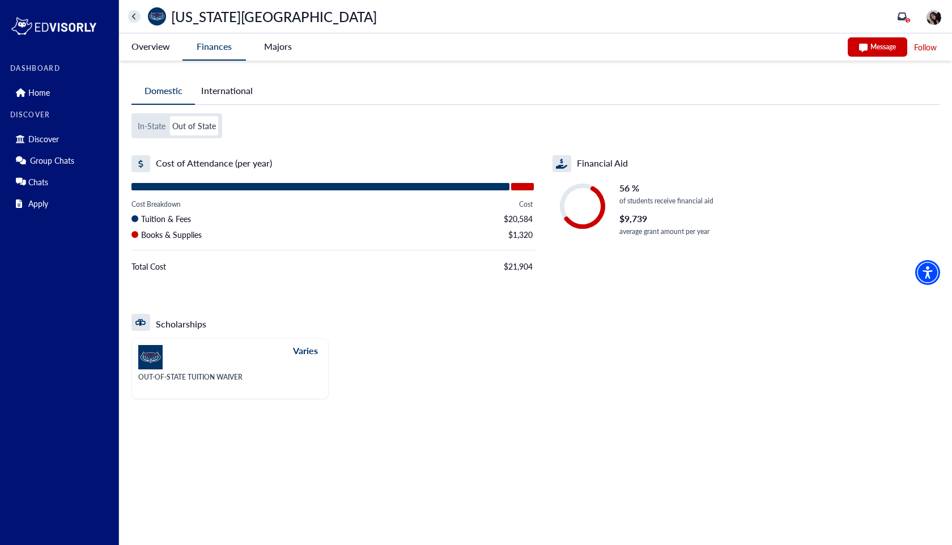
click at [253, 95] on button "International" at bounding box center [227, 91] width 64 height 26
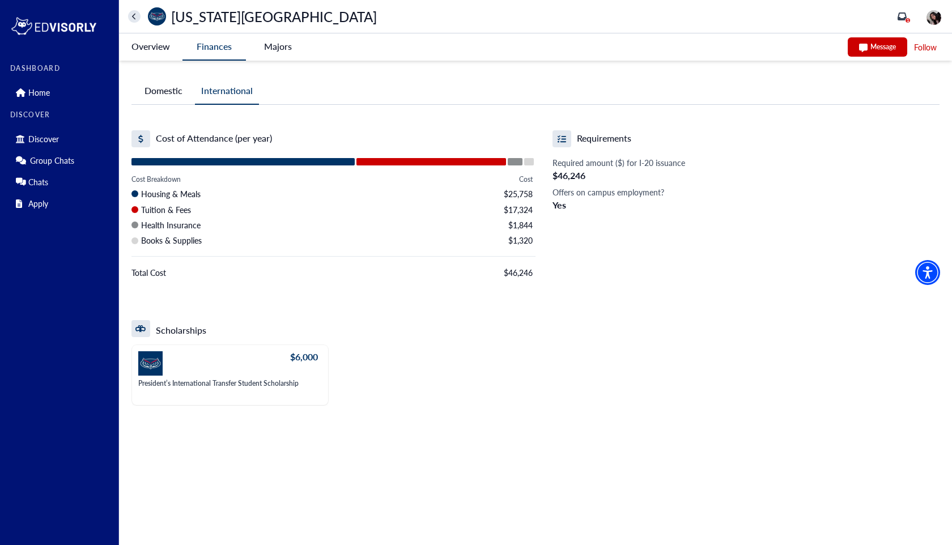
click at [164, 101] on button "Domestic" at bounding box center [162, 91] width 63 height 26
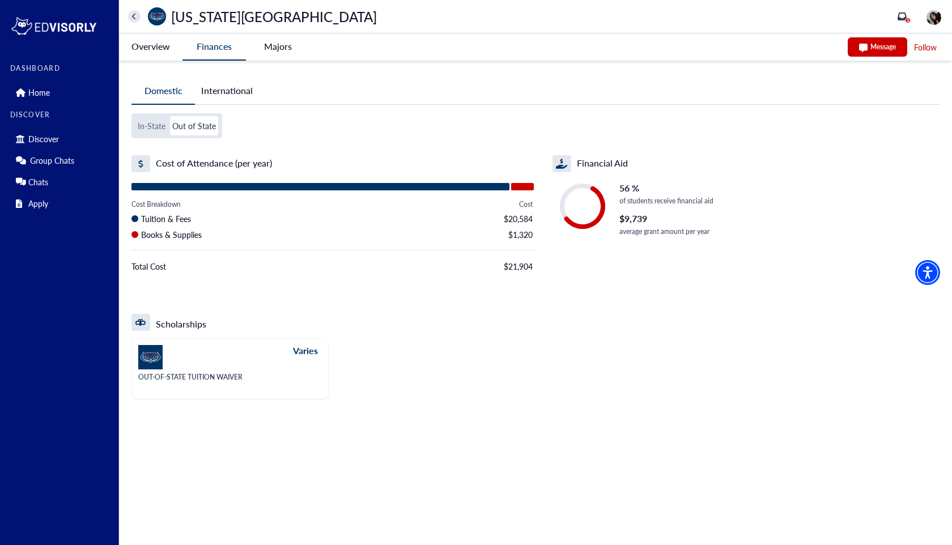
click at [269, 53] on -tag "Majors" at bounding box center [277, 46] width 63 height 26
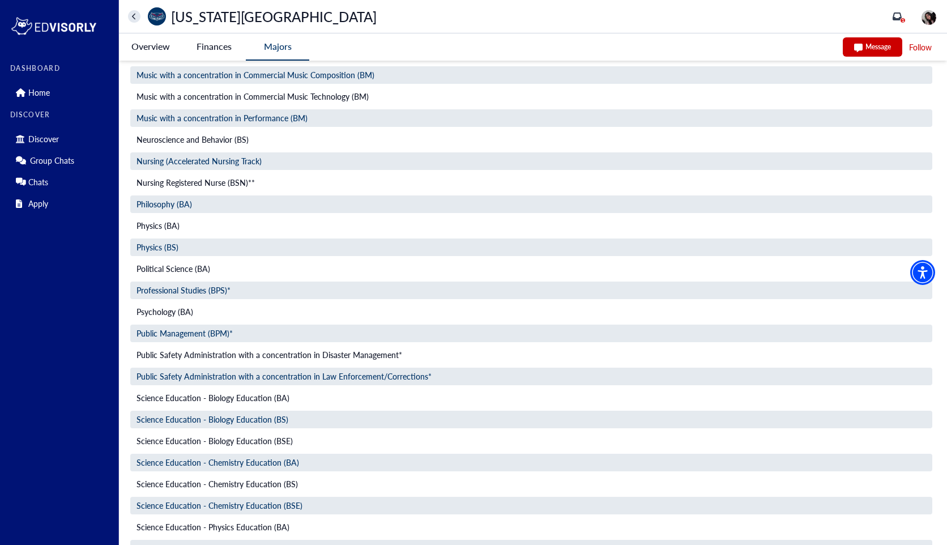
scroll to position [1972, 0]
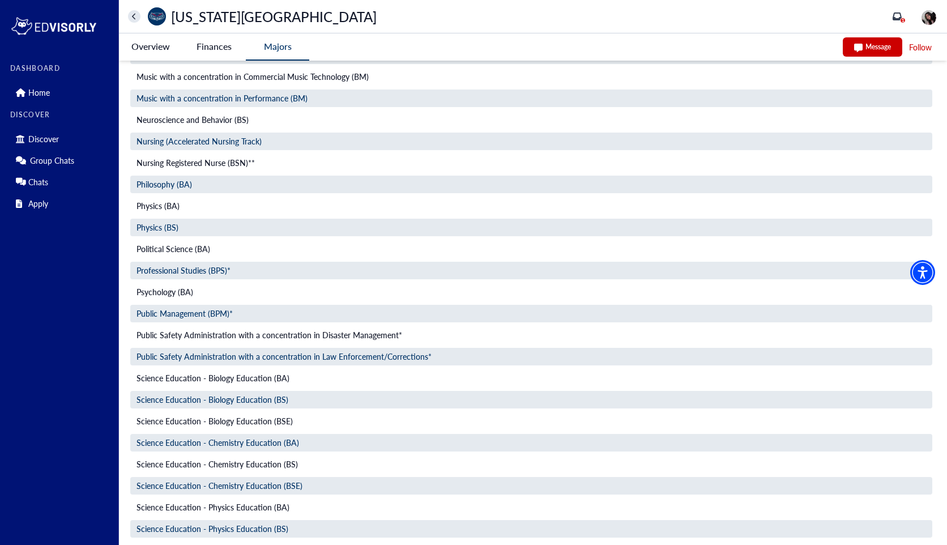
click at [132, 13] on icon "home" at bounding box center [134, 16] width 5 height 7
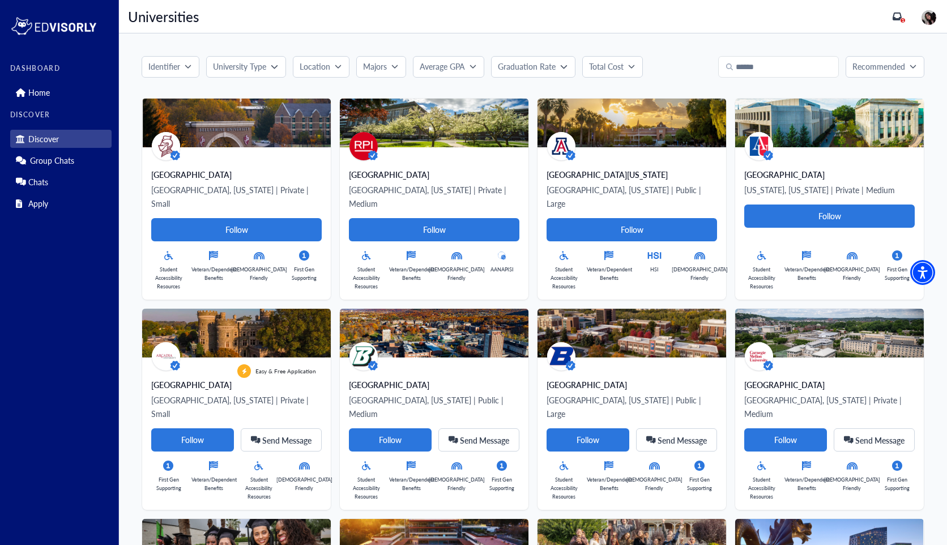
click at [382, 66] on p "Majors" at bounding box center [375, 67] width 24 height 12
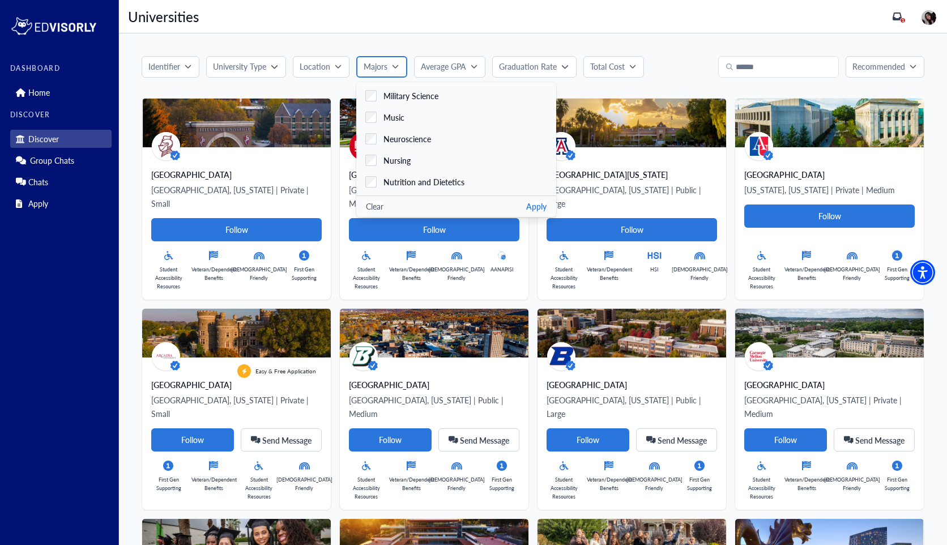
scroll to position [1721, 0]
click at [386, 151] on label "Nursing" at bounding box center [456, 158] width 200 height 22
click at [526, 202] on button "Apply" at bounding box center [536, 207] width 20 height 12
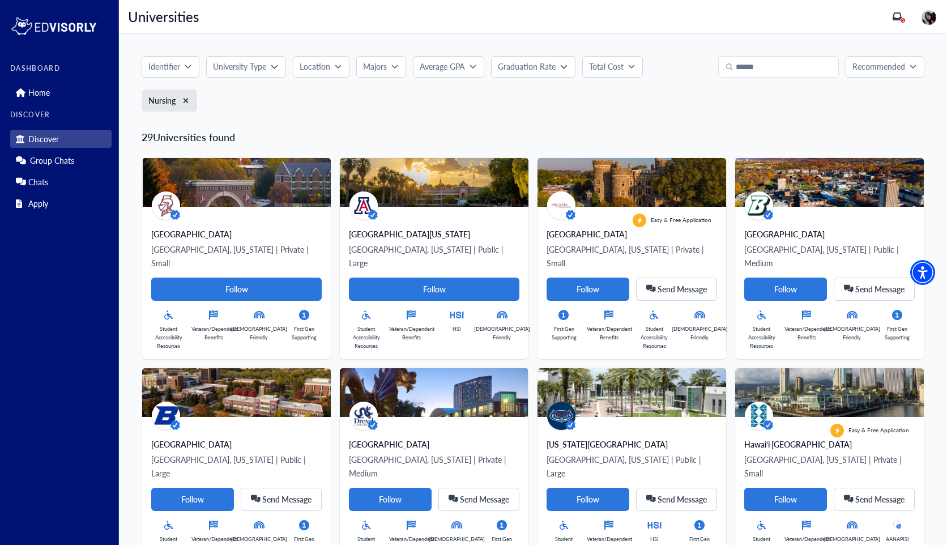
click at [223, 68] on p "University Type" at bounding box center [239, 67] width 53 height 12
click at [228, 135] on div "Public" at bounding box center [241, 136] width 28 height 12
click at [371, 157] on button "Apply" at bounding box center [369, 158] width 20 height 12
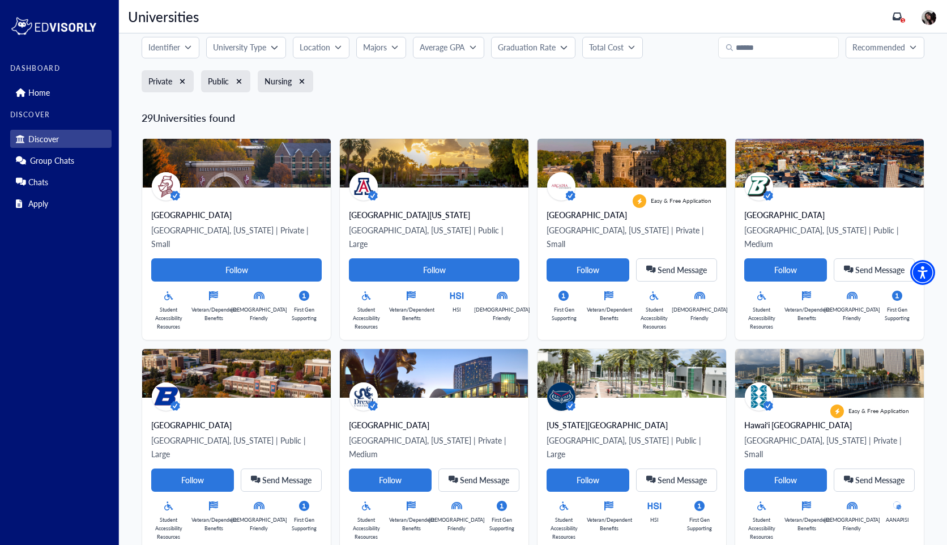
scroll to position [16, 0]
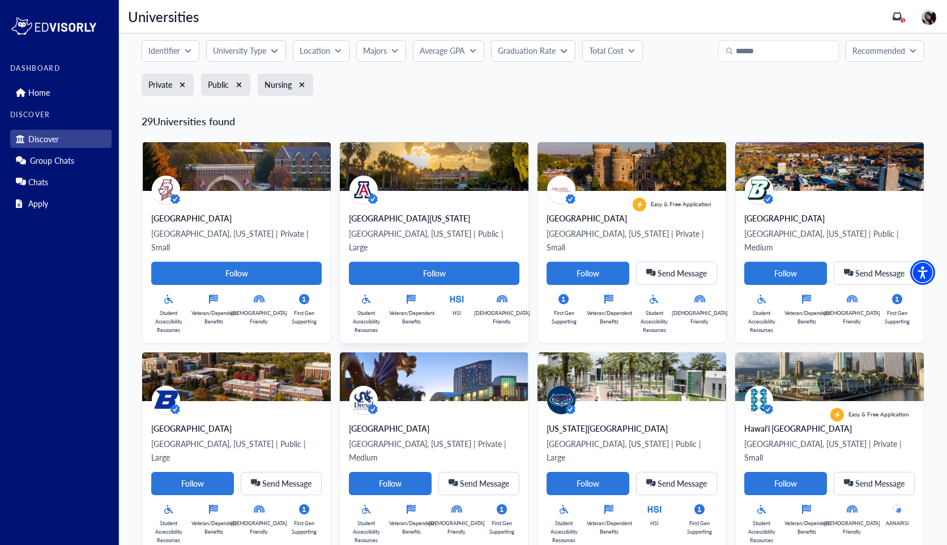
click at [399, 189] on img at bounding box center [434, 166] width 189 height 49
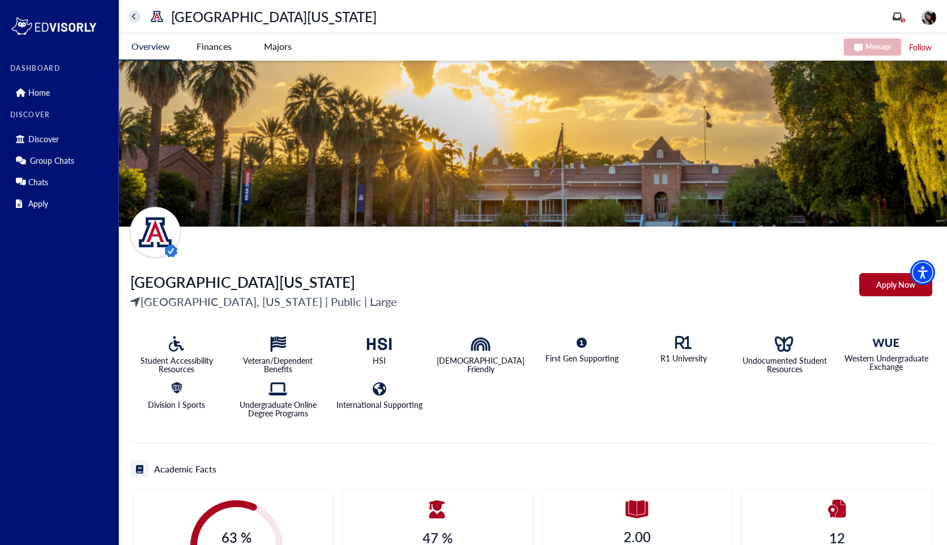
click at [215, 41] on Arizona-tag "Finances" at bounding box center [213, 46] width 63 height 26
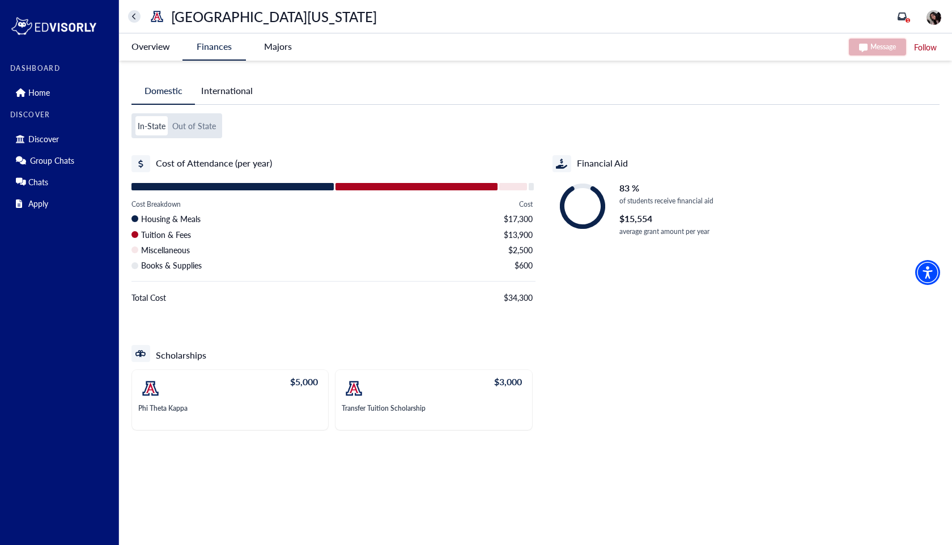
click at [195, 126] on button "Out of State" at bounding box center [194, 125] width 48 height 19
click at [273, 54] on -tag "Majors" at bounding box center [277, 46] width 63 height 26
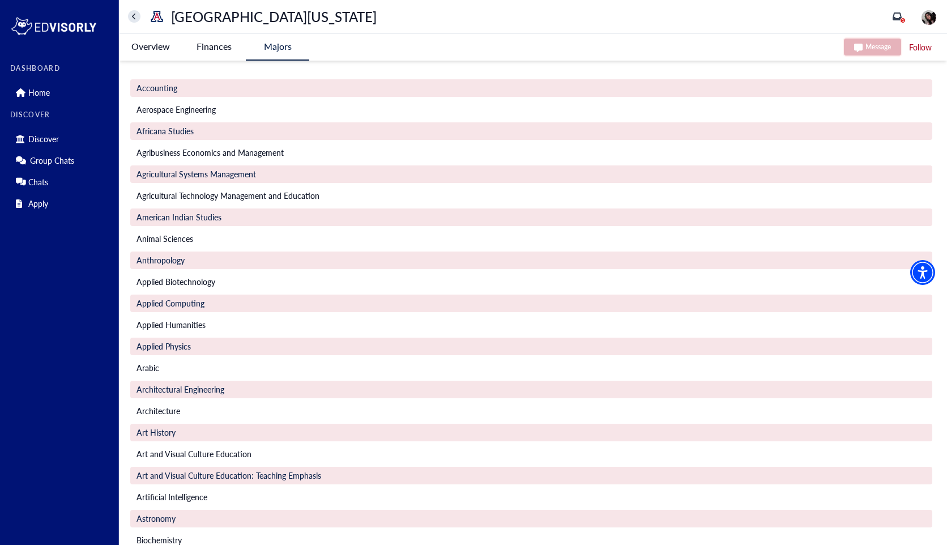
click at [132, 19] on icon "home" at bounding box center [134, 16] width 5 height 7
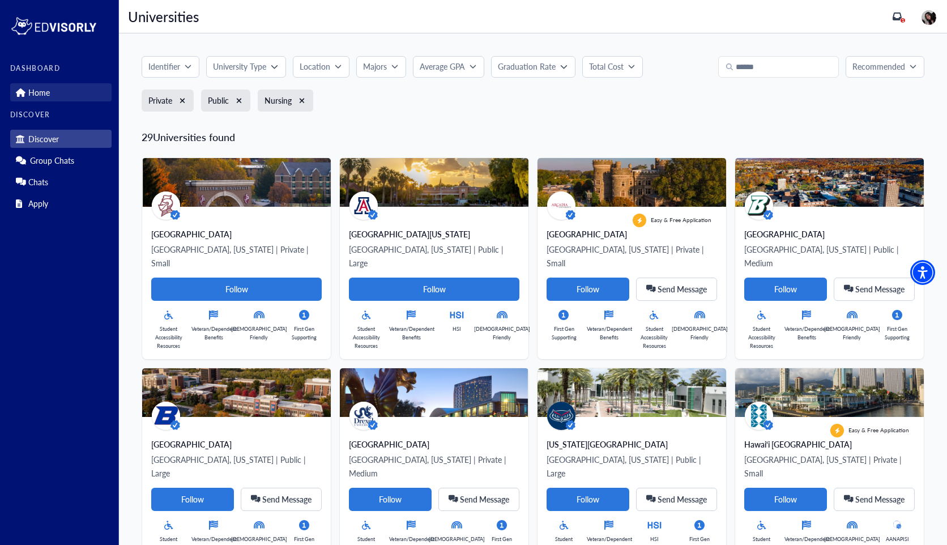
click at [65, 92] on link "Home" at bounding box center [60, 92] width 101 height 18
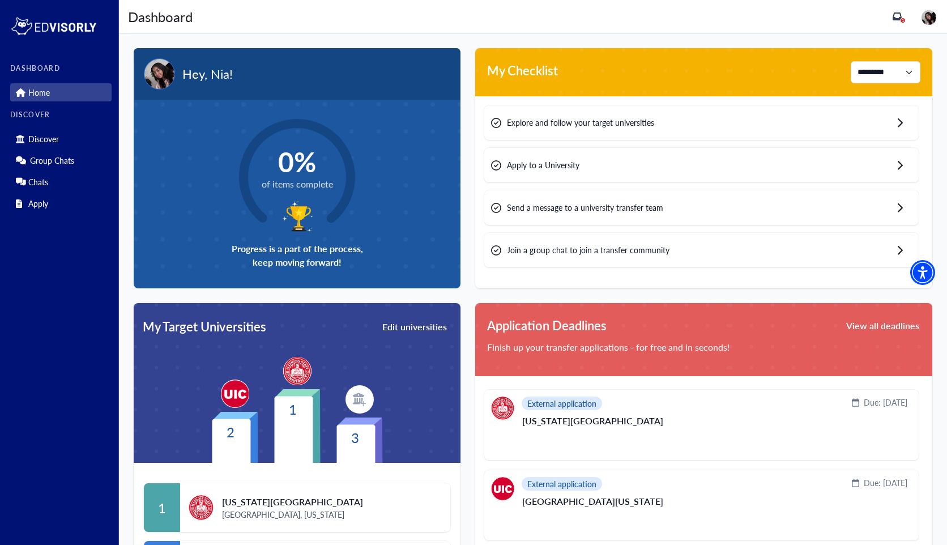
click at [560, 165] on span "Apply to a University" at bounding box center [543, 165] width 73 height 12
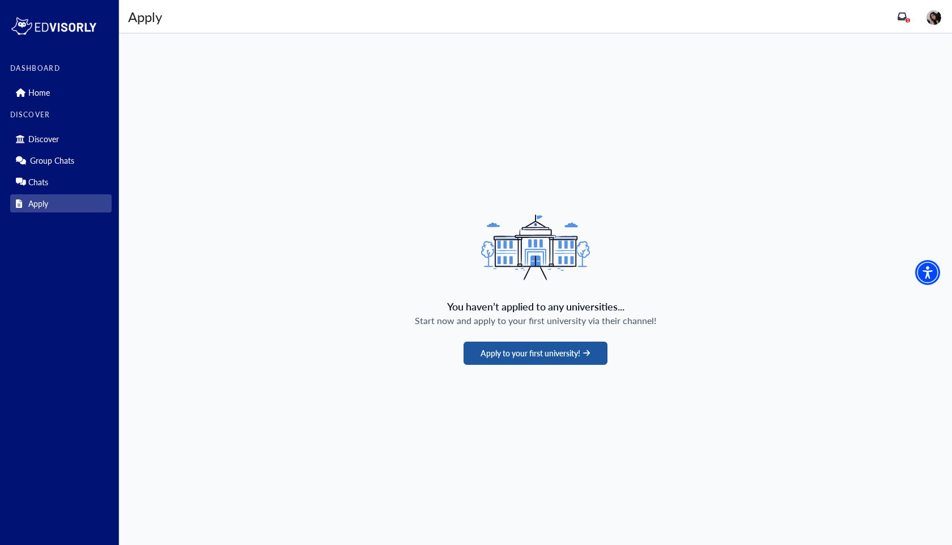
click at [502, 357] on button "Apply to your first university!" at bounding box center [534, 353] width 143 height 23
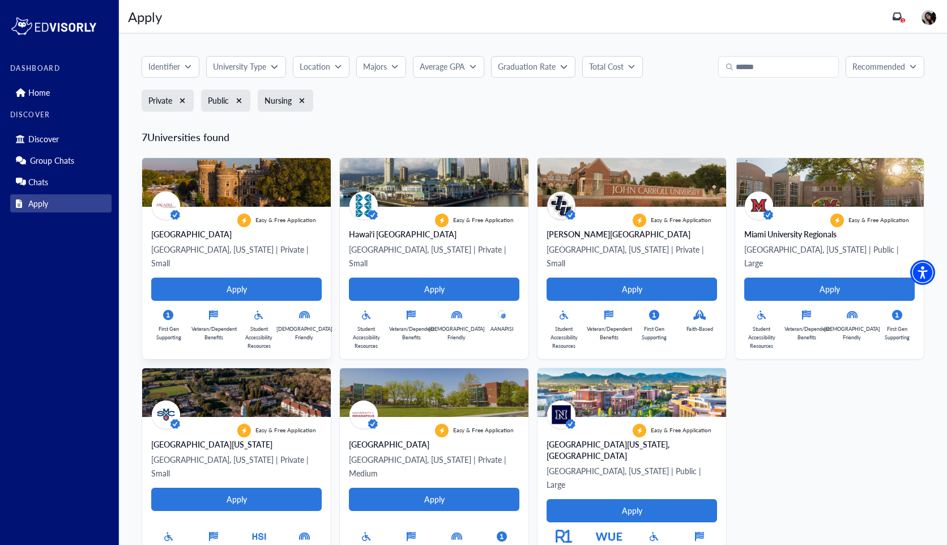
scroll to position [25, 0]
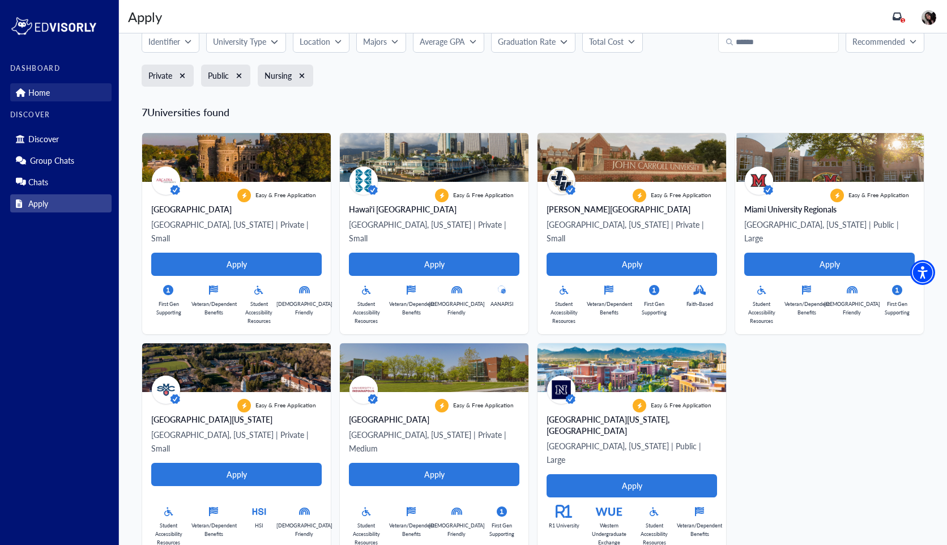
click at [60, 90] on link "Home" at bounding box center [60, 92] width 101 height 18
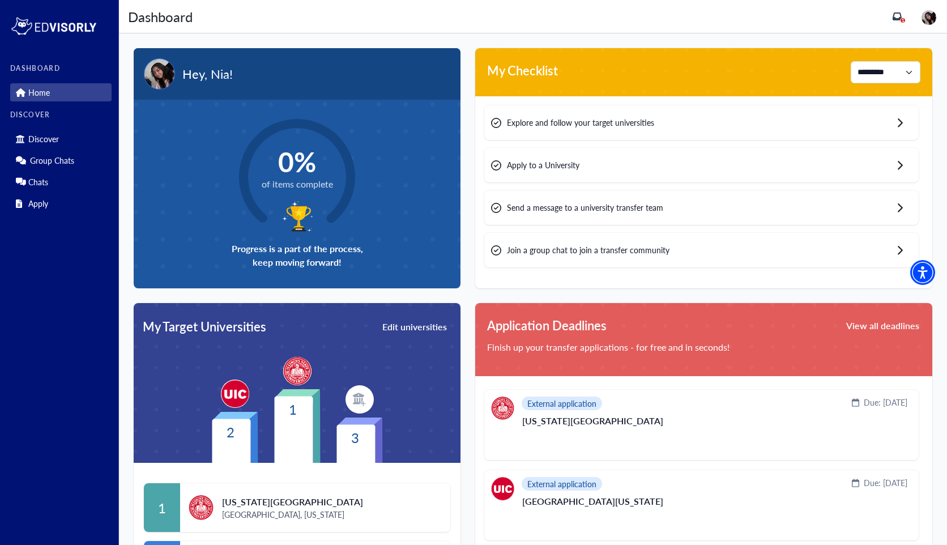
click at [373, 195] on div "0% of items complete Progress is a part of the process, keep moving forward!" at bounding box center [297, 194] width 327 height 189
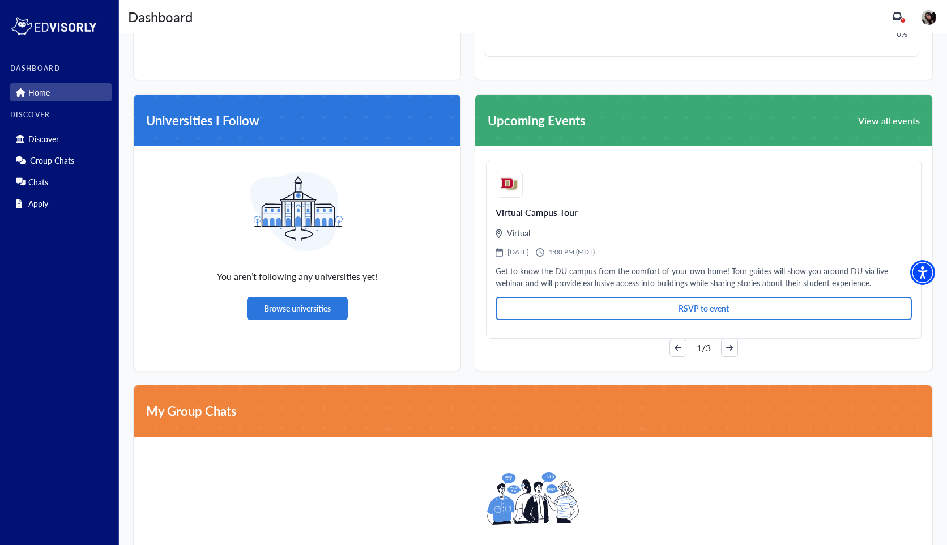
scroll to position [580, 0]
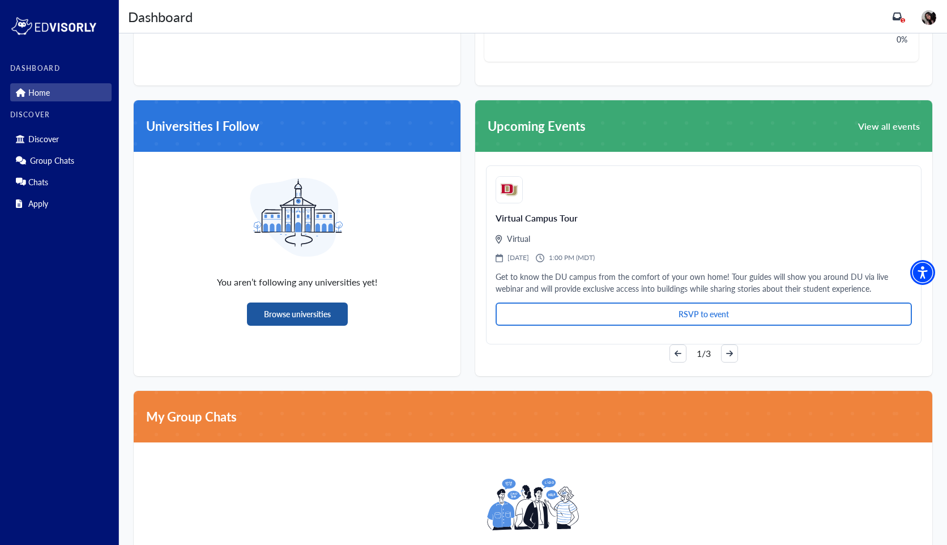
click at [312, 313] on button "Browse universities" at bounding box center [297, 313] width 101 height 23
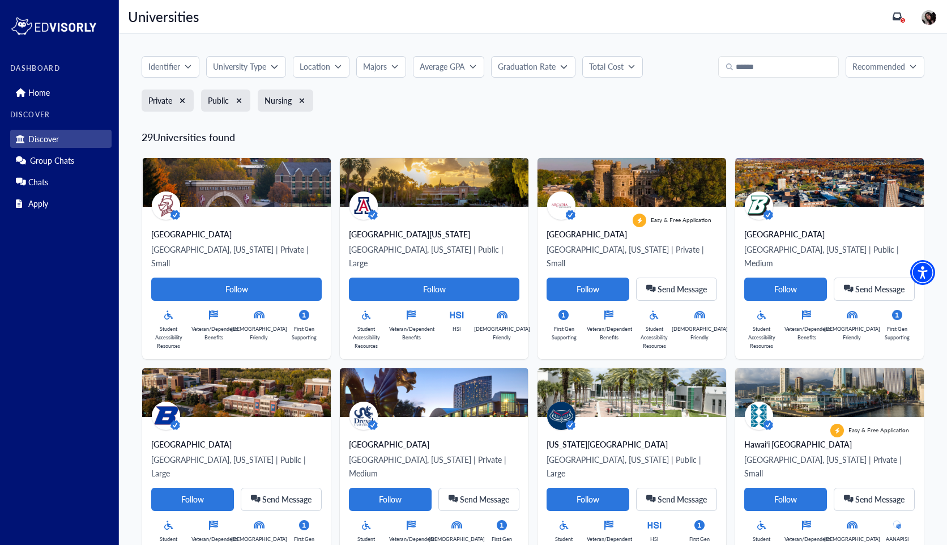
click at [33, 82] on div "Home" at bounding box center [60, 91] width 101 height 22
click at [36, 89] on p "Home" at bounding box center [39, 93] width 22 height 10
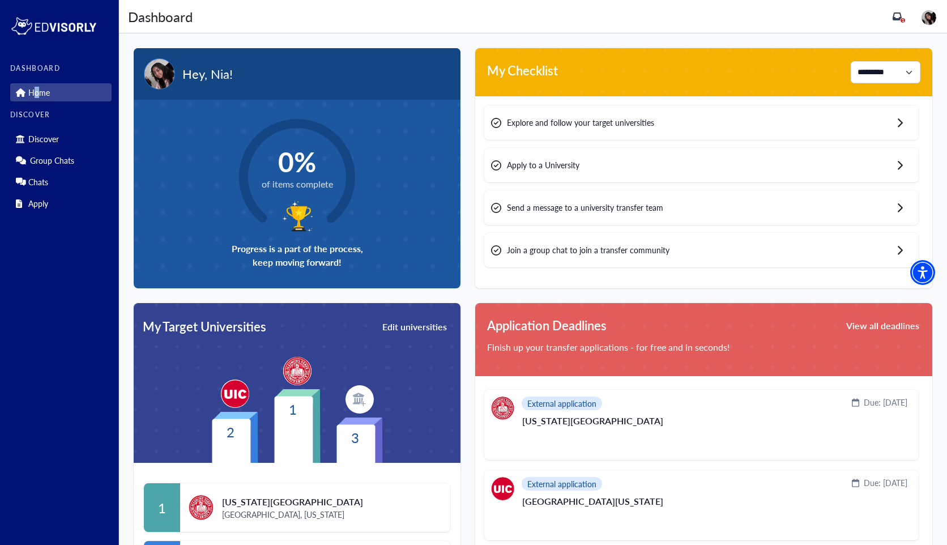
click at [932, 16] on img at bounding box center [929, 17] width 15 height 15
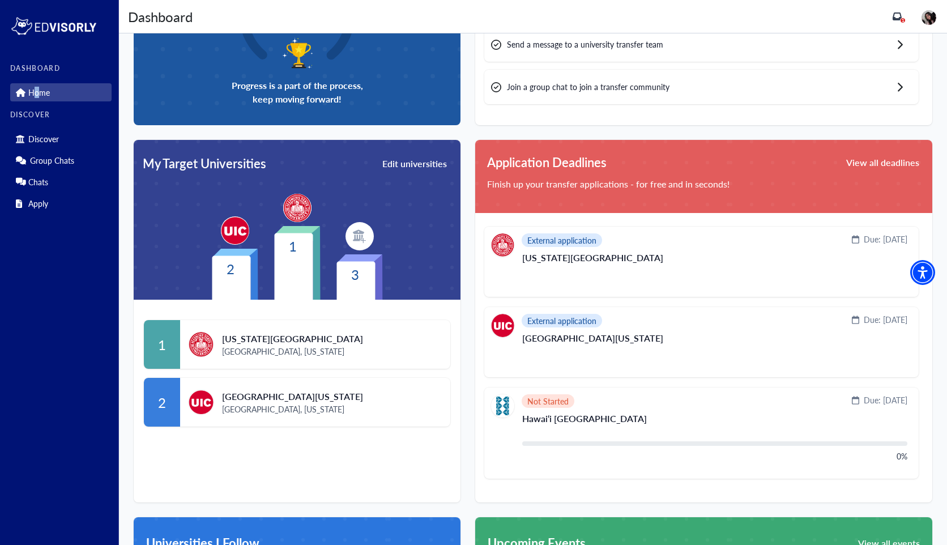
scroll to position [164, 0]
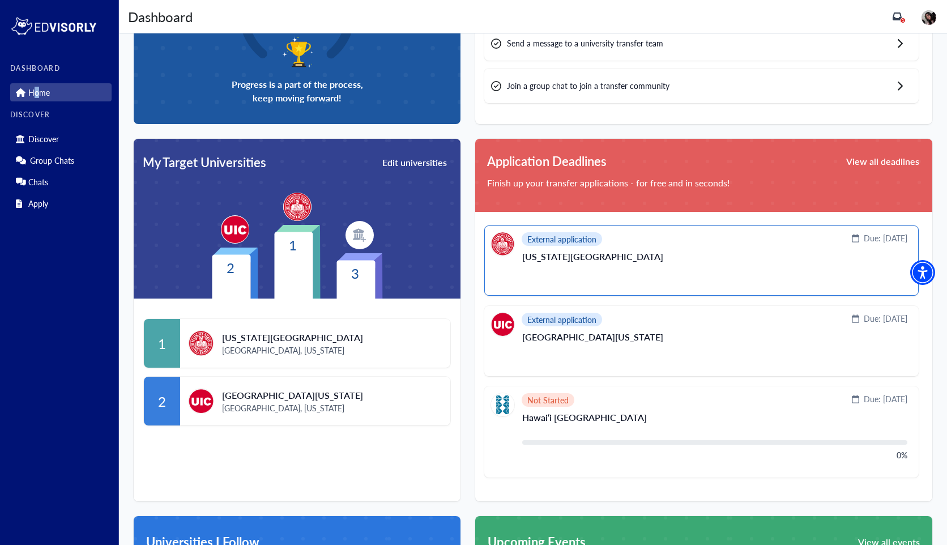
click at [617, 267] on p "[US_STATE][GEOGRAPHIC_DATA]" at bounding box center [714, 261] width 385 height 18
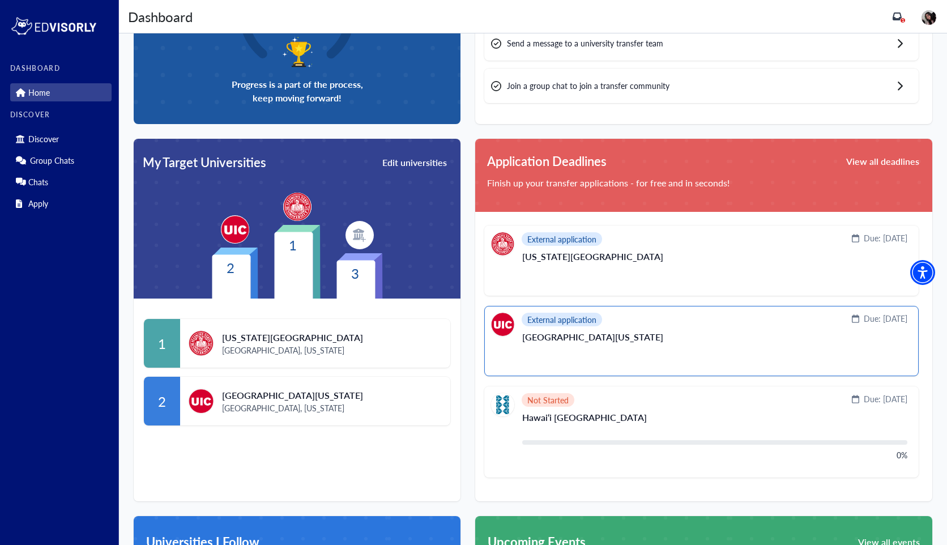
click at [614, 323] on div "External application Due: [DATE]" at bounding box center [699, 324] width 416 height 23
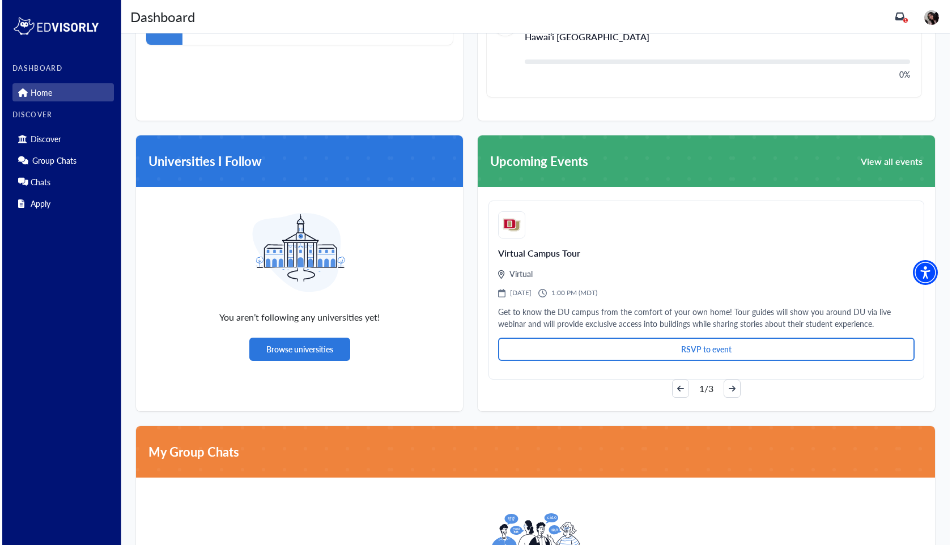
scroll to position [0, 0]
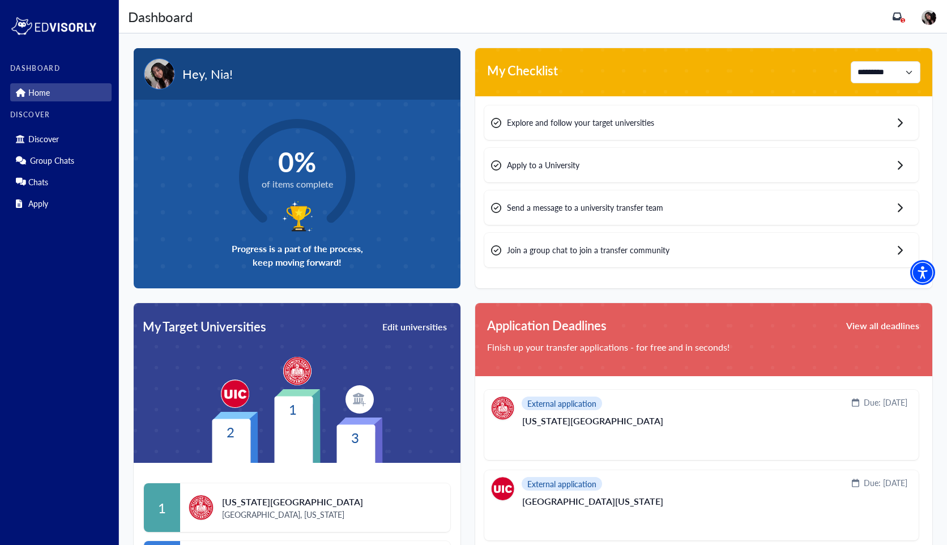
click at [902, 16] on icon "inbox" at bounding box center [897, 16] width 9 height 8
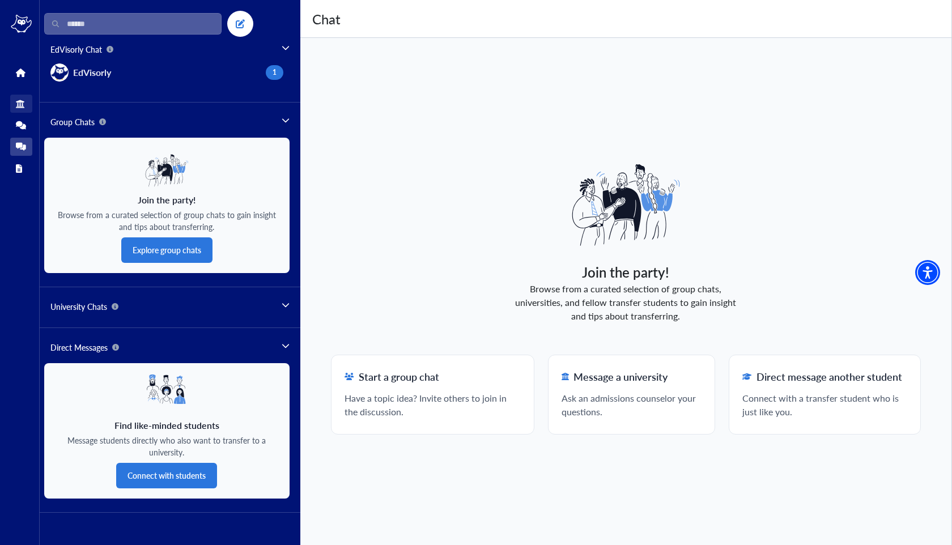
click at [18, 102] on icon at bounding box center [20, 104] width 8 height 8
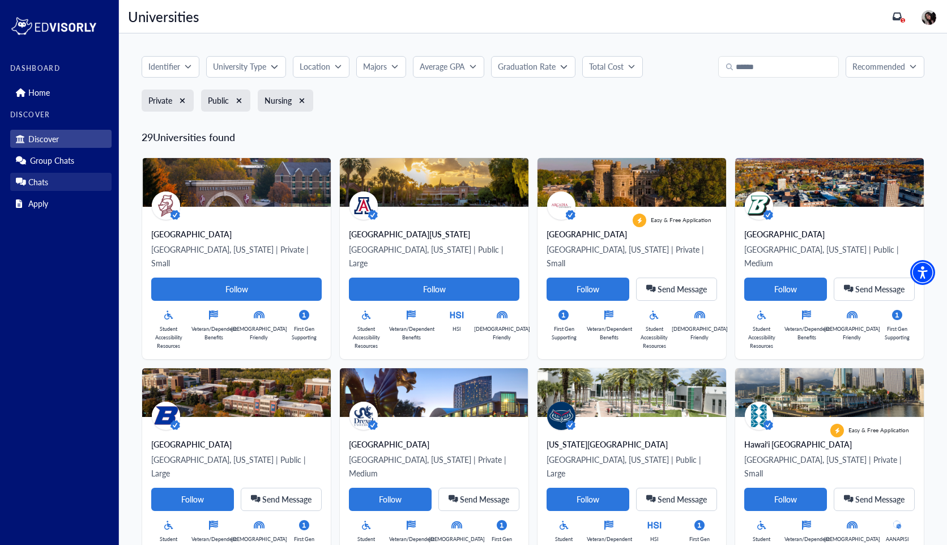
click at [48, 182] on p "Chats" at bounding box center [38, 182] width 20 height 10
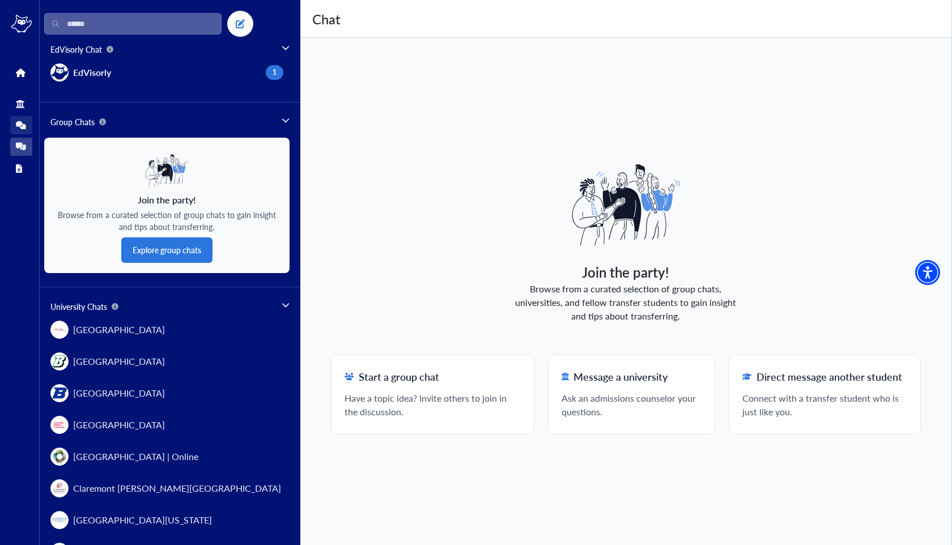
click at [26, 125] on link "Group Chats" at bounding box center [21, 125] width 22 height 18
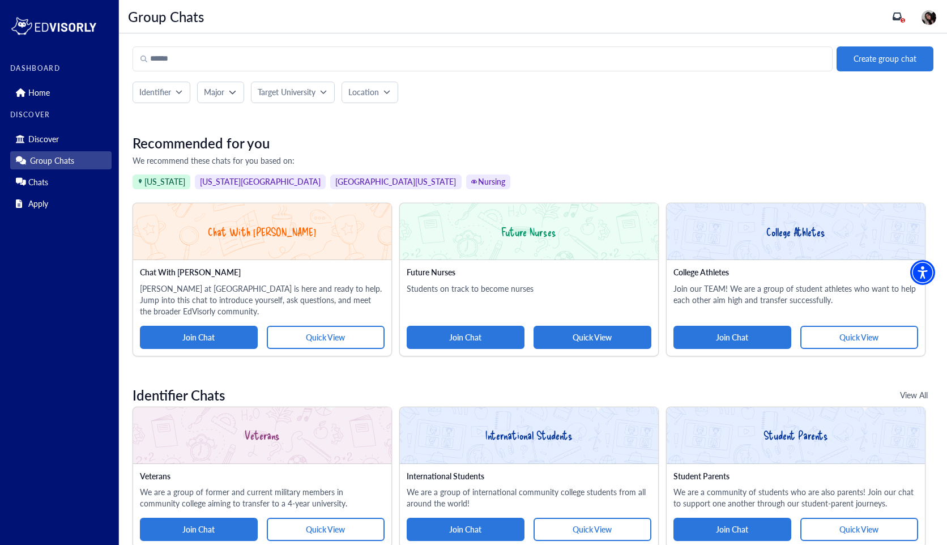
click at [578, 334] on button "Quick View" at bounding box center [593, 337] width 118 height 23
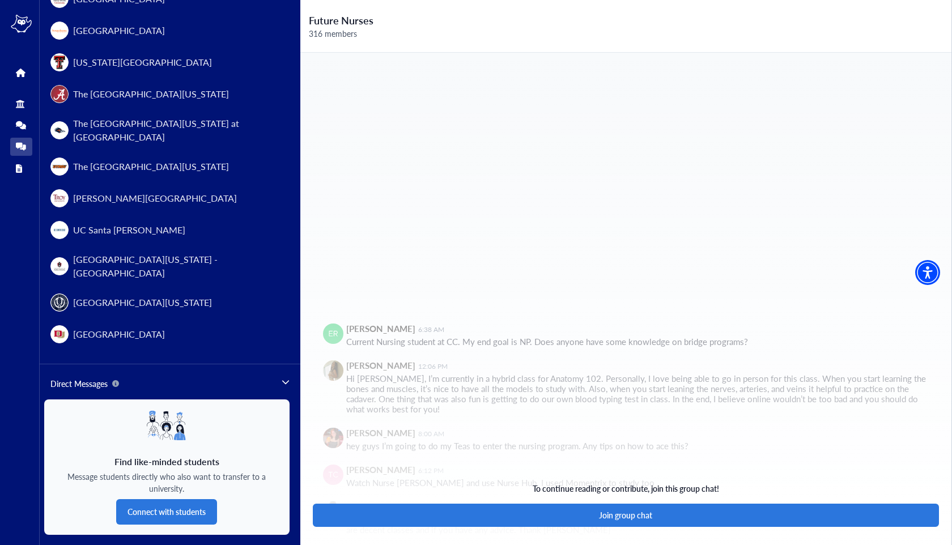
scroll to position [1261, 0]
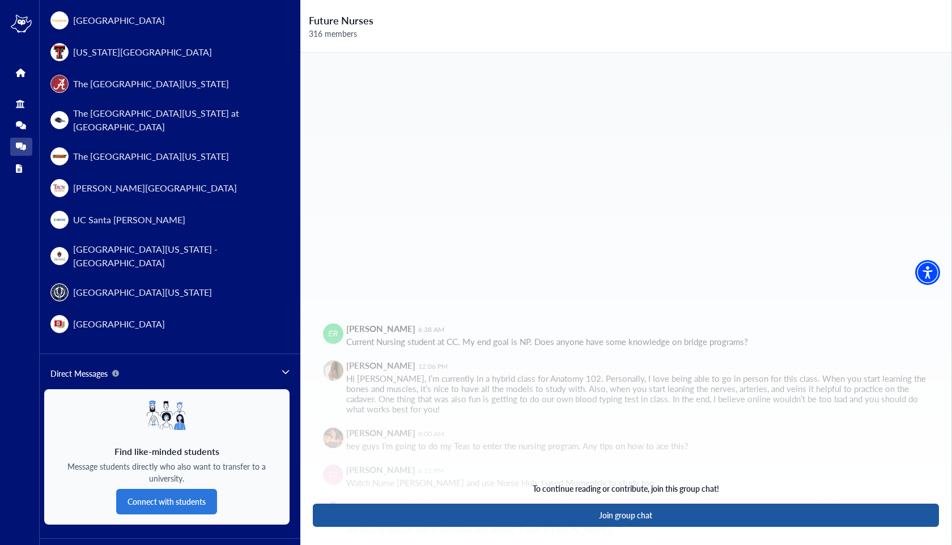
click at [452, 520] on button "Join group chat" at bounding box center [626, 515] width 626 height 23
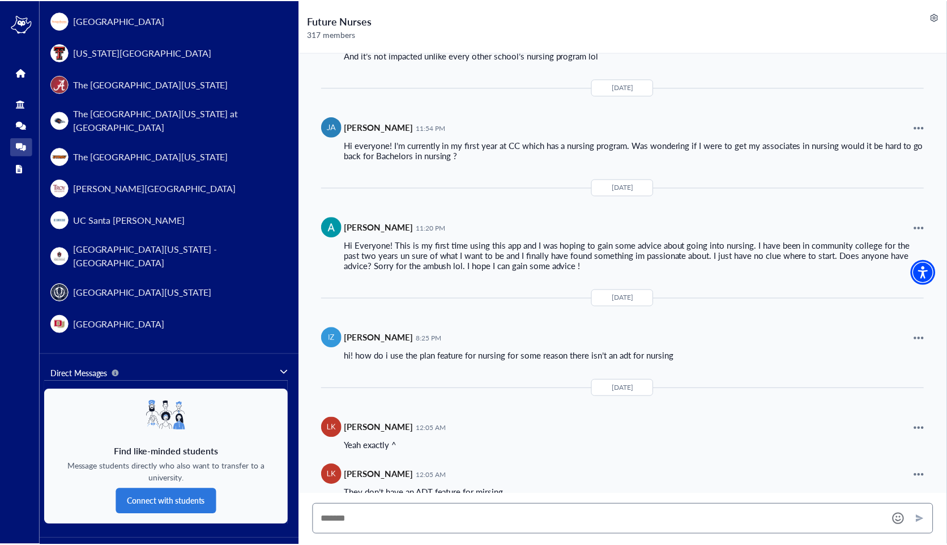
scroll to position [3261, 0]
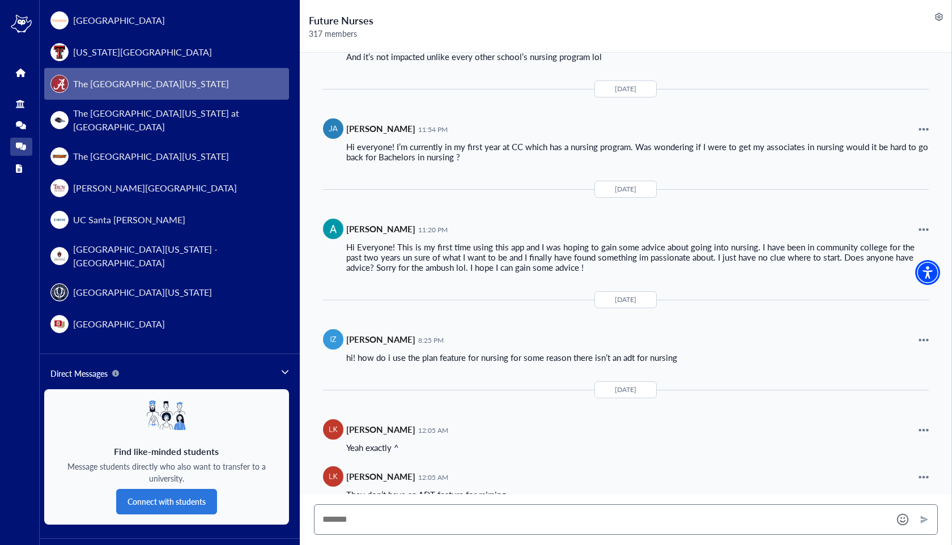
click at [150, 74] on button "The [GEOGRAPHIC_DATA][US_STATE]" at bounding box center [166, 84] width 245 height 32
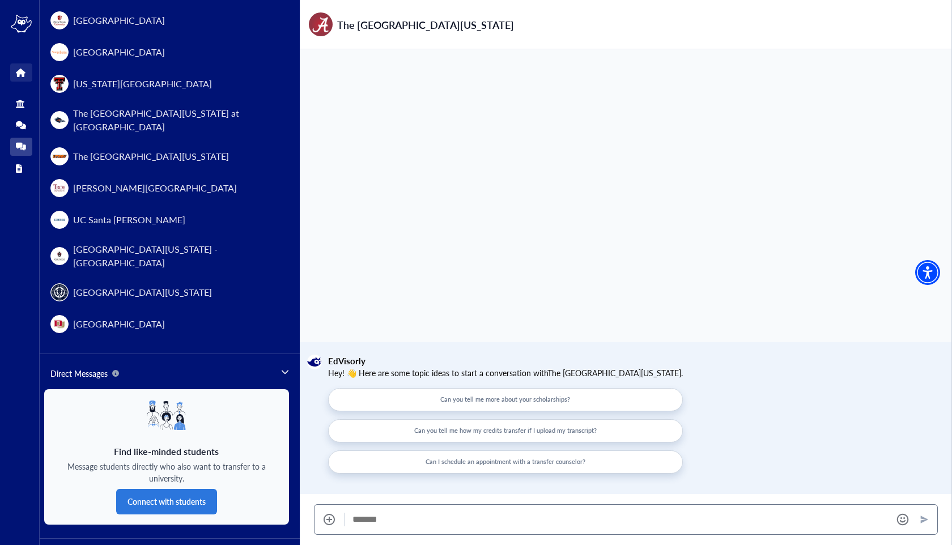
click at [25, 71] on link "Home" at bounding box center [21, 72] width 22 height 18
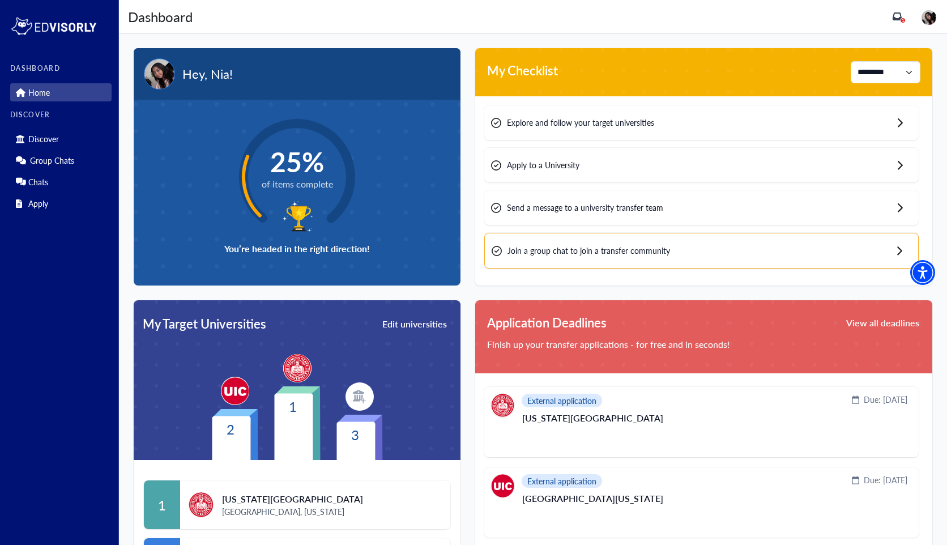
click at [495, 289] on div "Application Deadlines View all deadlines Finish up your transfer applications -…" at bounding box center [697, 473] width 472 height 377
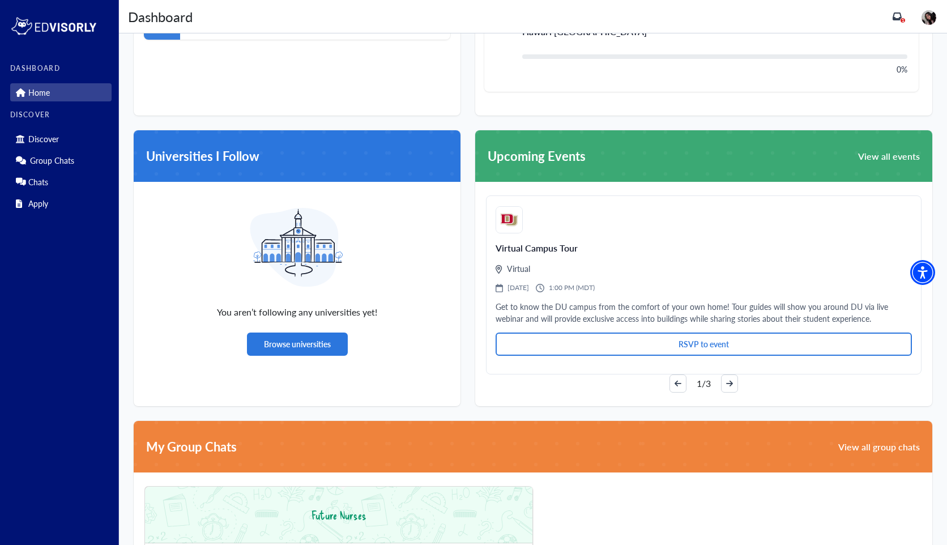
scroll to position [697, 0]
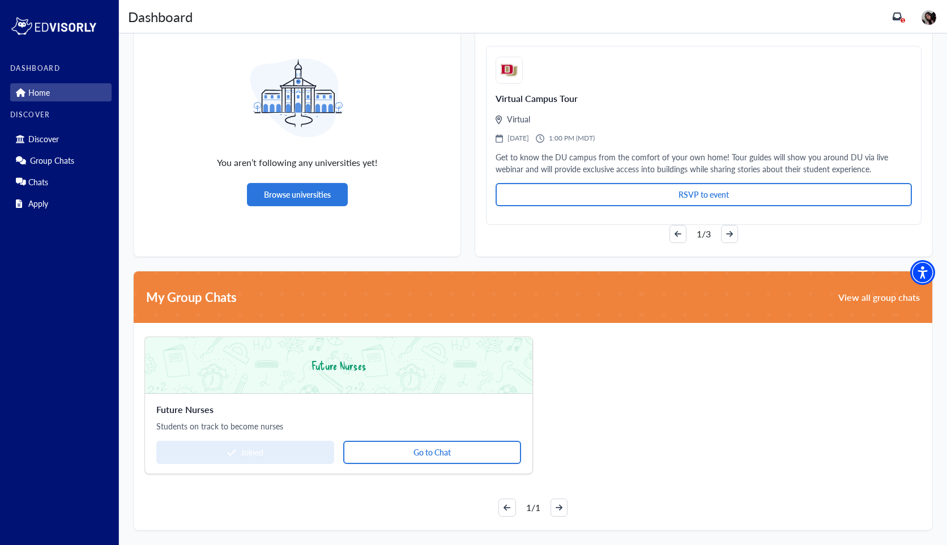
click at [306, 206] on div "You aren’t following any universities yet! Browse universities" at bounding box center [297, 125] width 327 height 187
click at [305, 199] on button "Browse universities" at bounding box center [297, 194] width 101 height 23
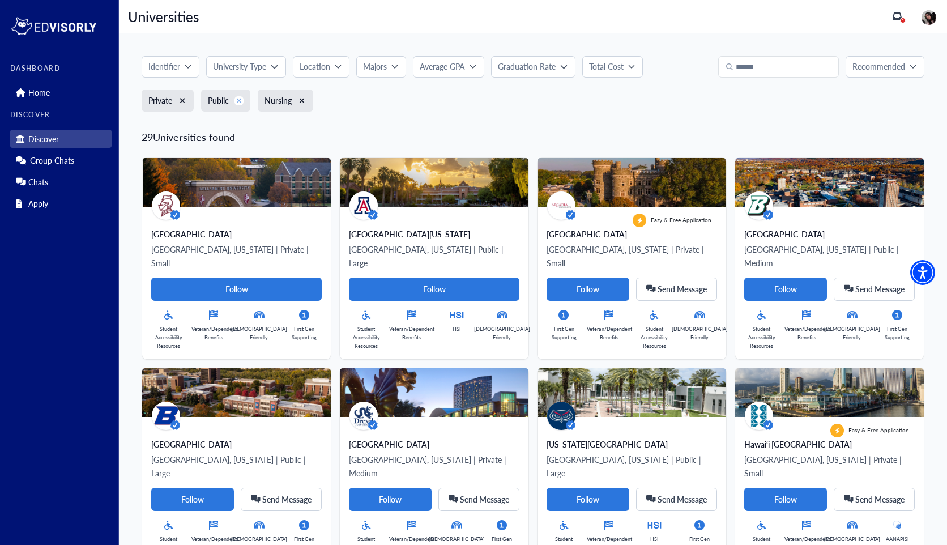
click at [240, 99] on icon "xmark" at bounding box center [239, 101] width 6 height 8
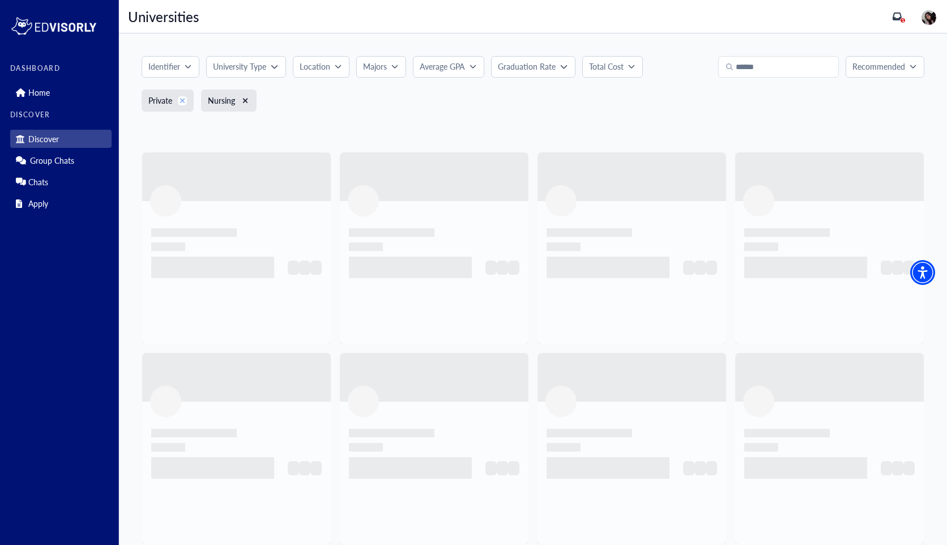
click at [179, 100] on button "xmark" at bounding box center [182, 100] width 9 height 9
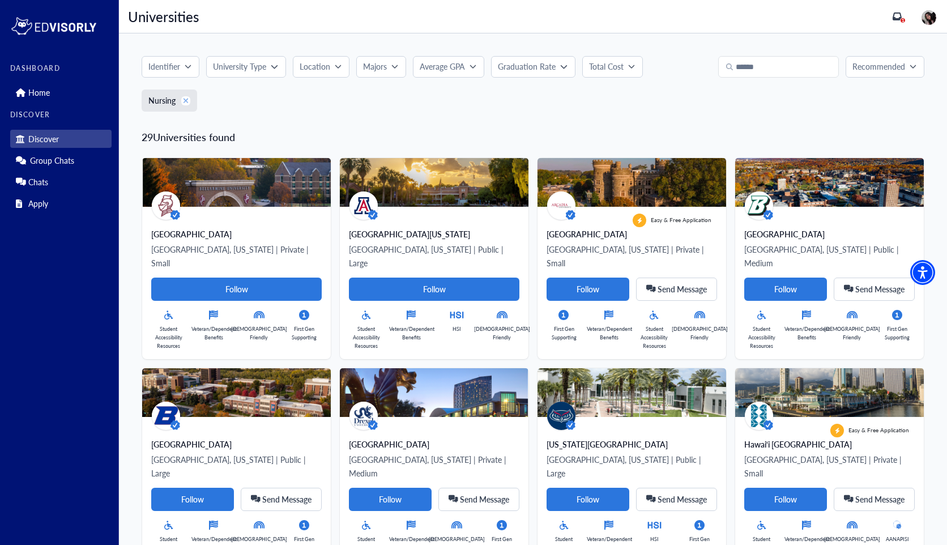
click at [186, 101] on icon "xmark" at bounding box center [186, 100] width 5 height 5
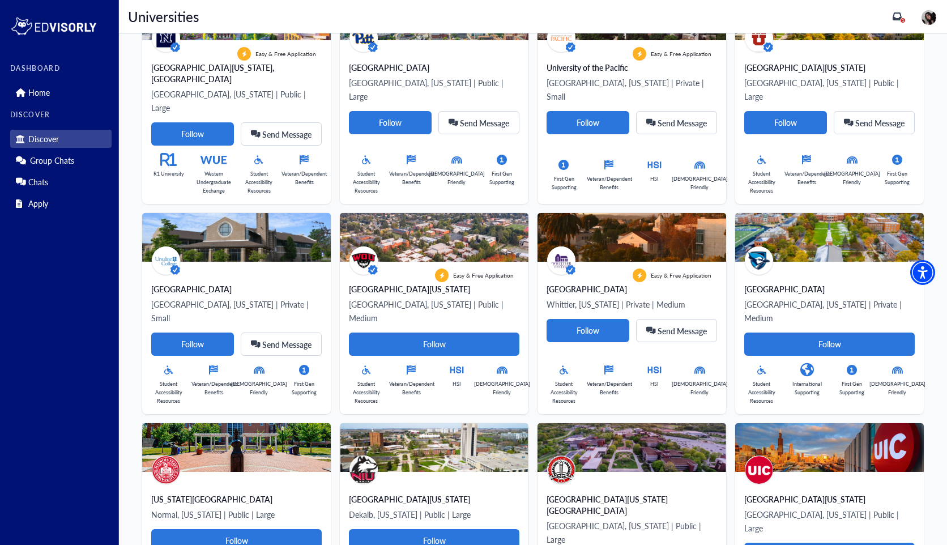
scroll to position [2685, 0]
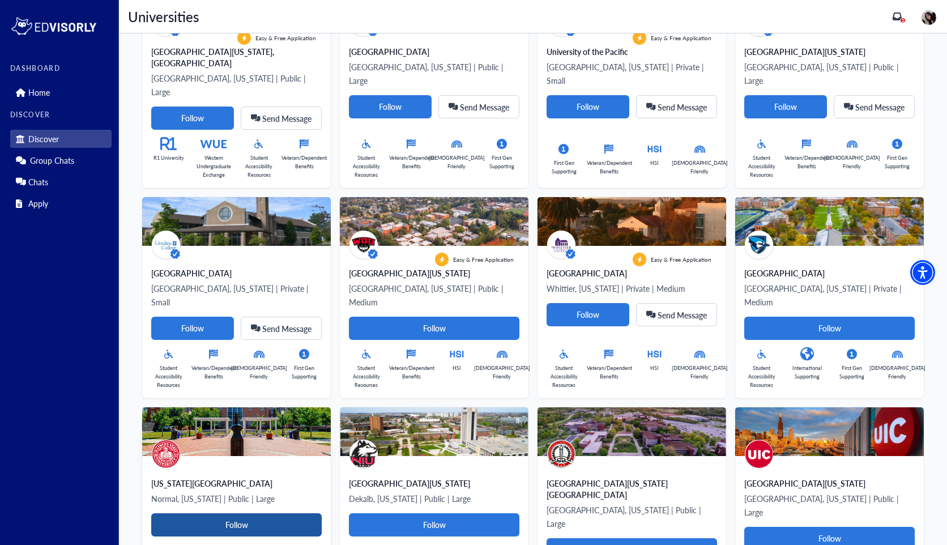
click at [283, 513] on Card-tag "Follow" at bounding box center [236, 524] width 171 height 23
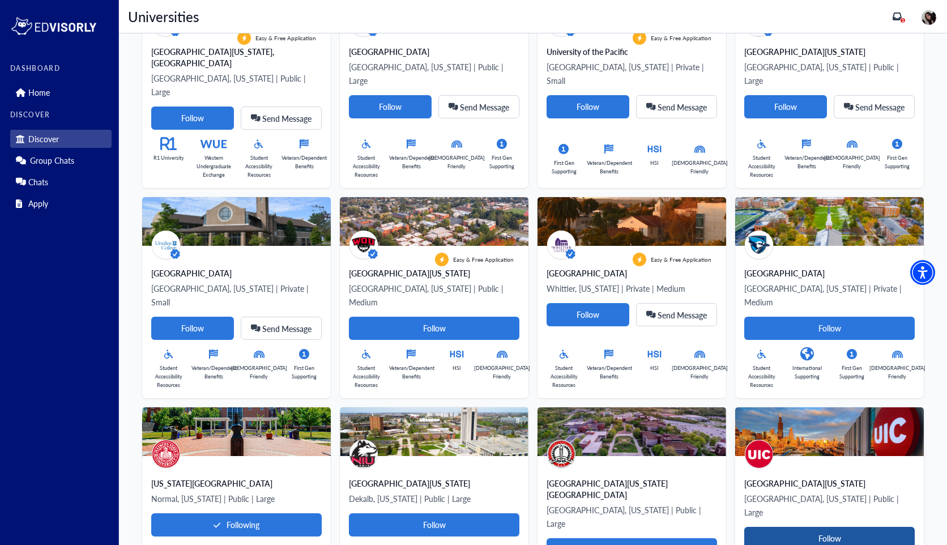
click at [756, 527] on Card-tag "Follow" at bounding box center [829, 538] width 171 height 23
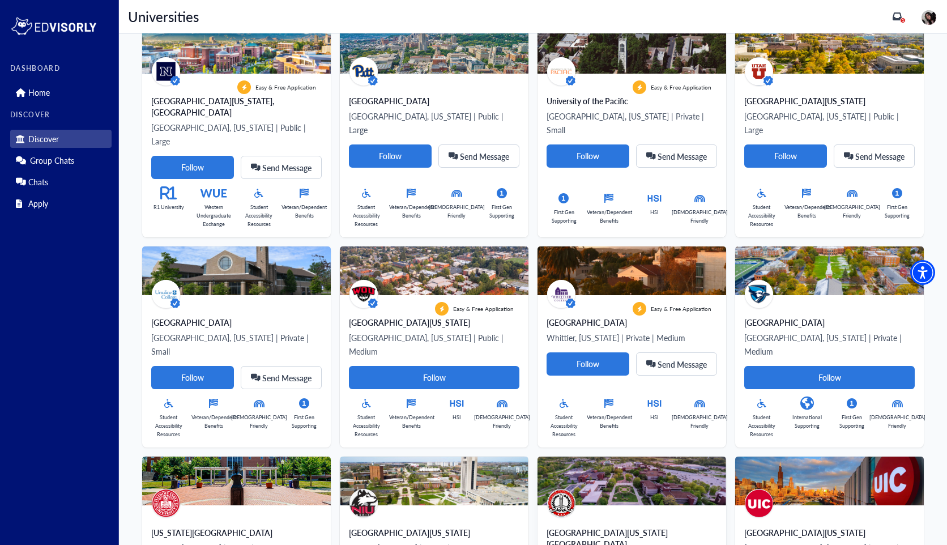
scroll to position [2633, 0]
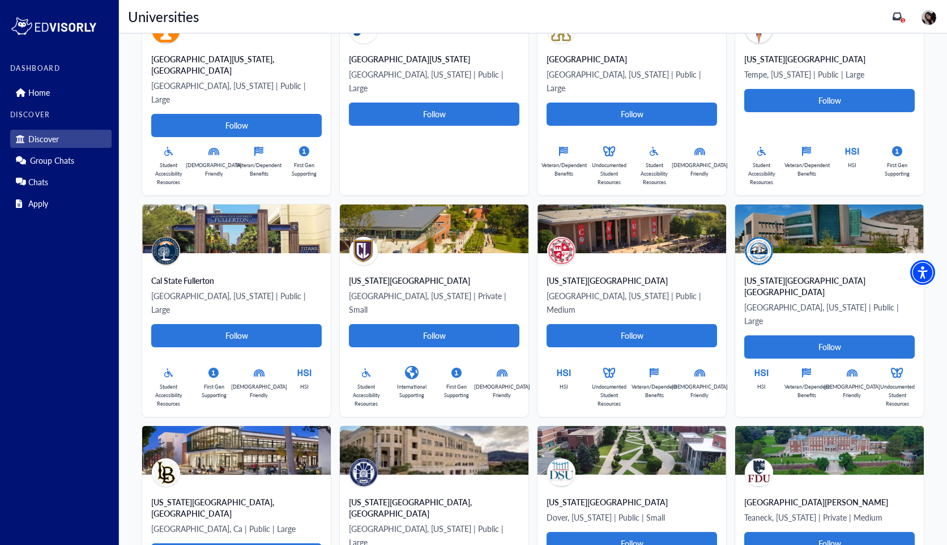
scroll to position [5518, 0]
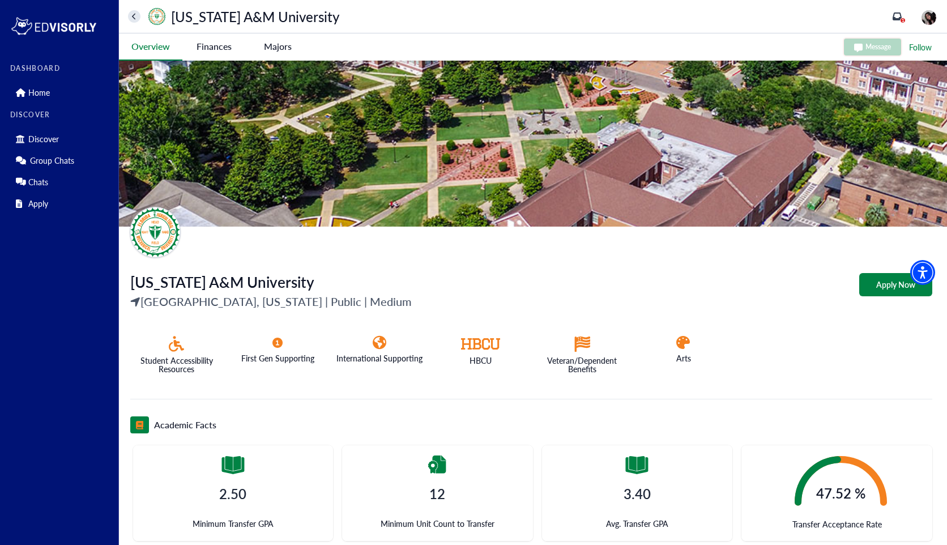
click at [281, 39] on -tag "Majors" at bounding box center [277, 46] width 63 height 26
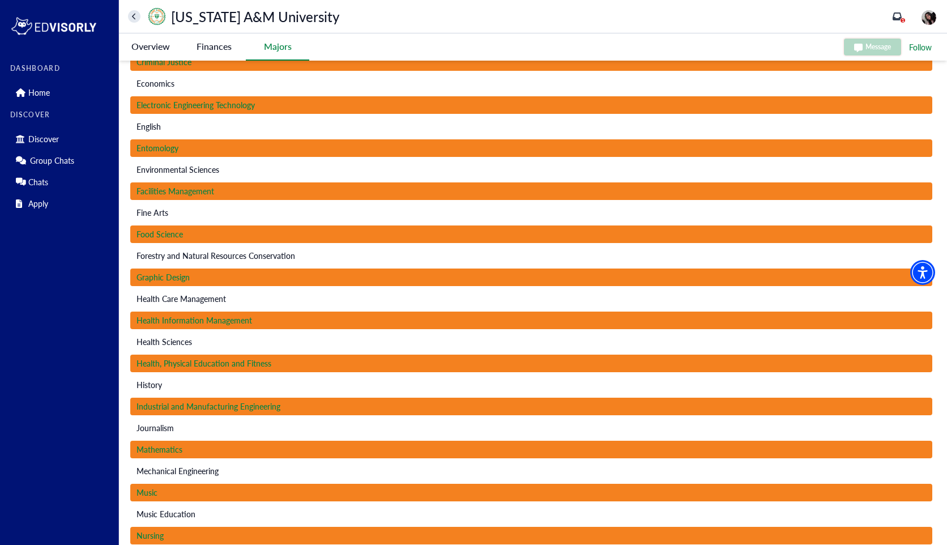
scroll to position [694, 0]
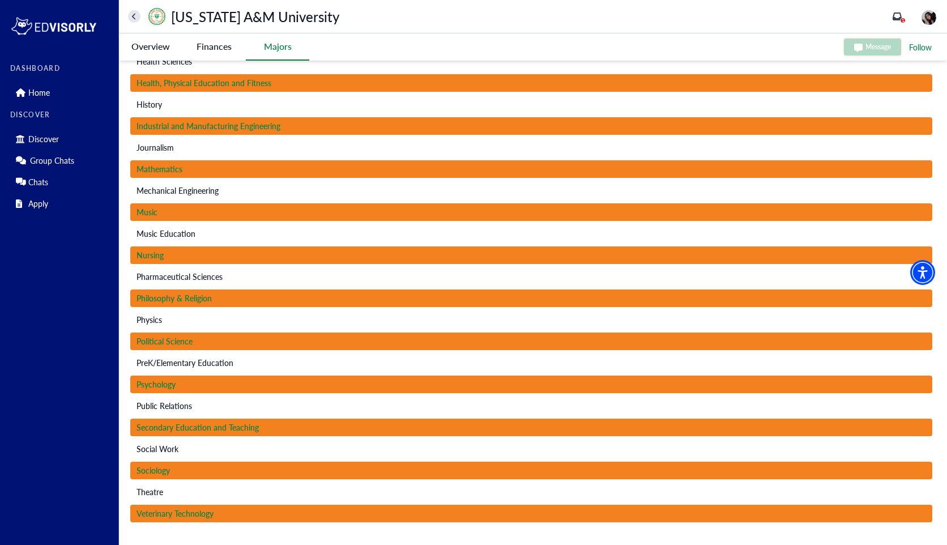
click at [154, 252] on span "Nursing" at bounding box center [150, 255] width 27 height 12
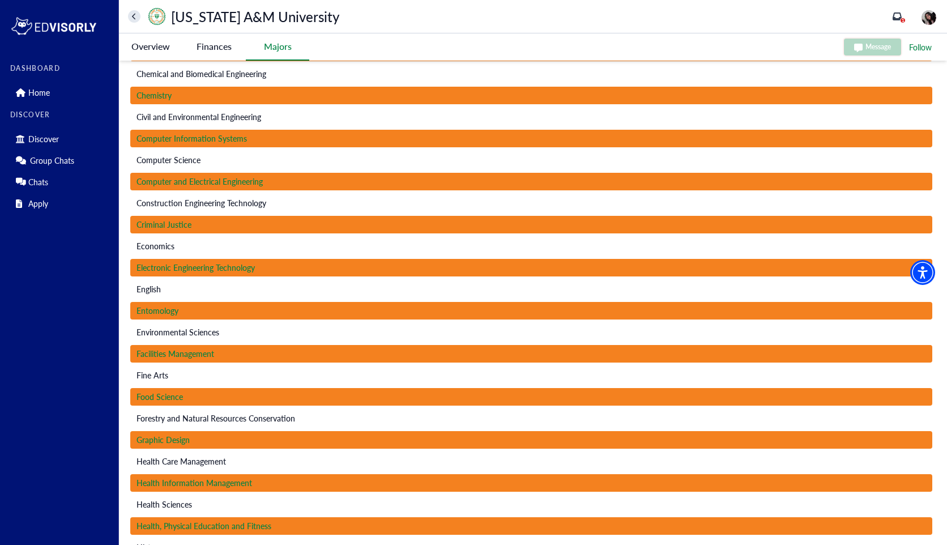
scroll to position [0, 0]
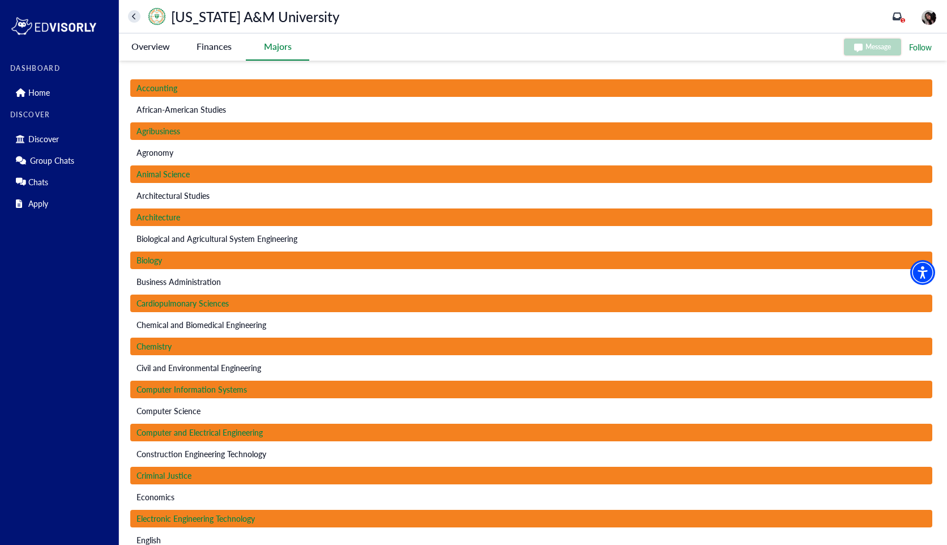
click at [175, 45] on University-tag "Overview" at bounding box center [150, 46] width 63 height 26
